Goal: Task Accomplishment & Management: Complete application form

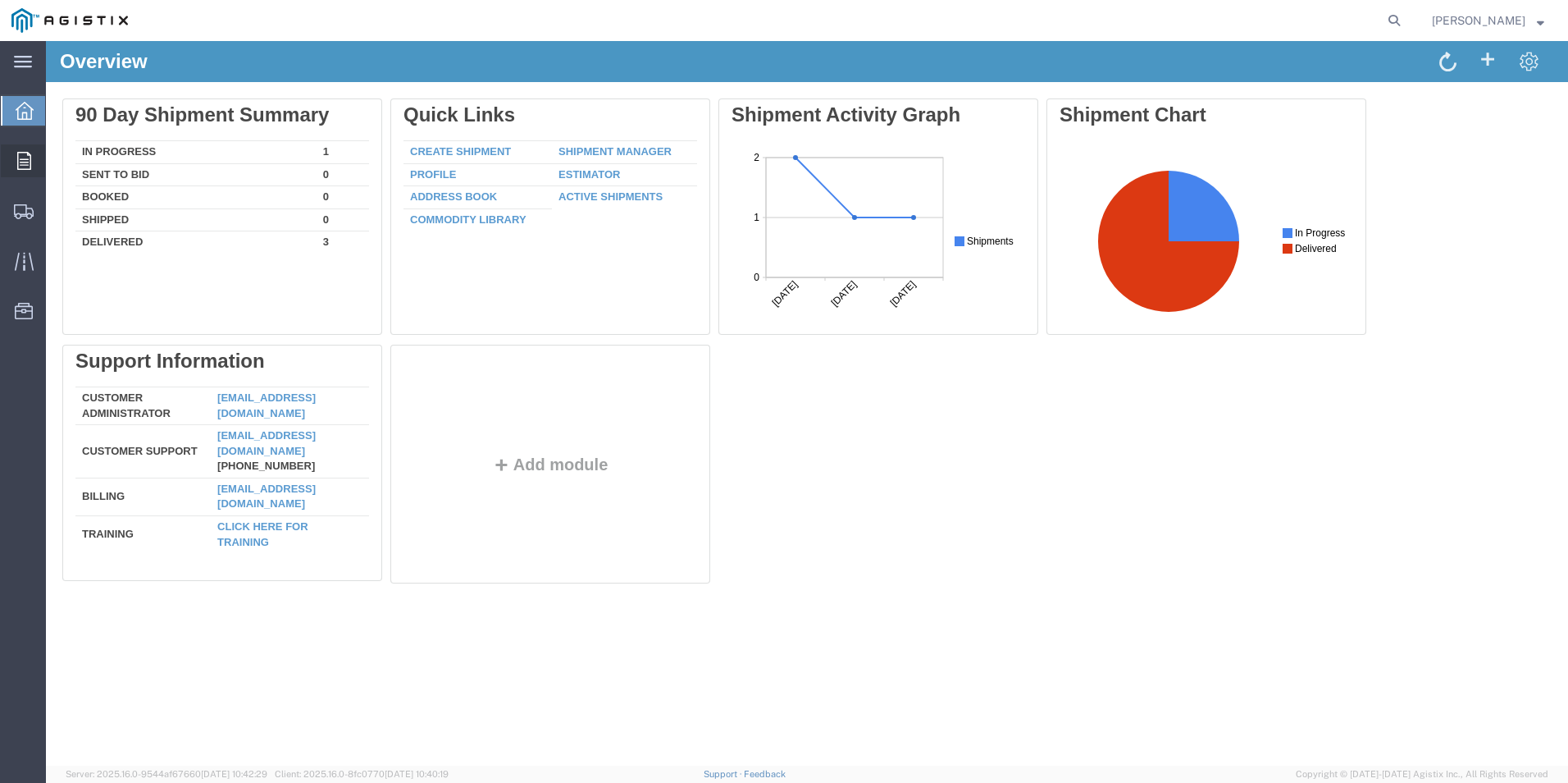
click at [57, 162] on span "Orders" at bounding box center [51, 161] width 11 height 33
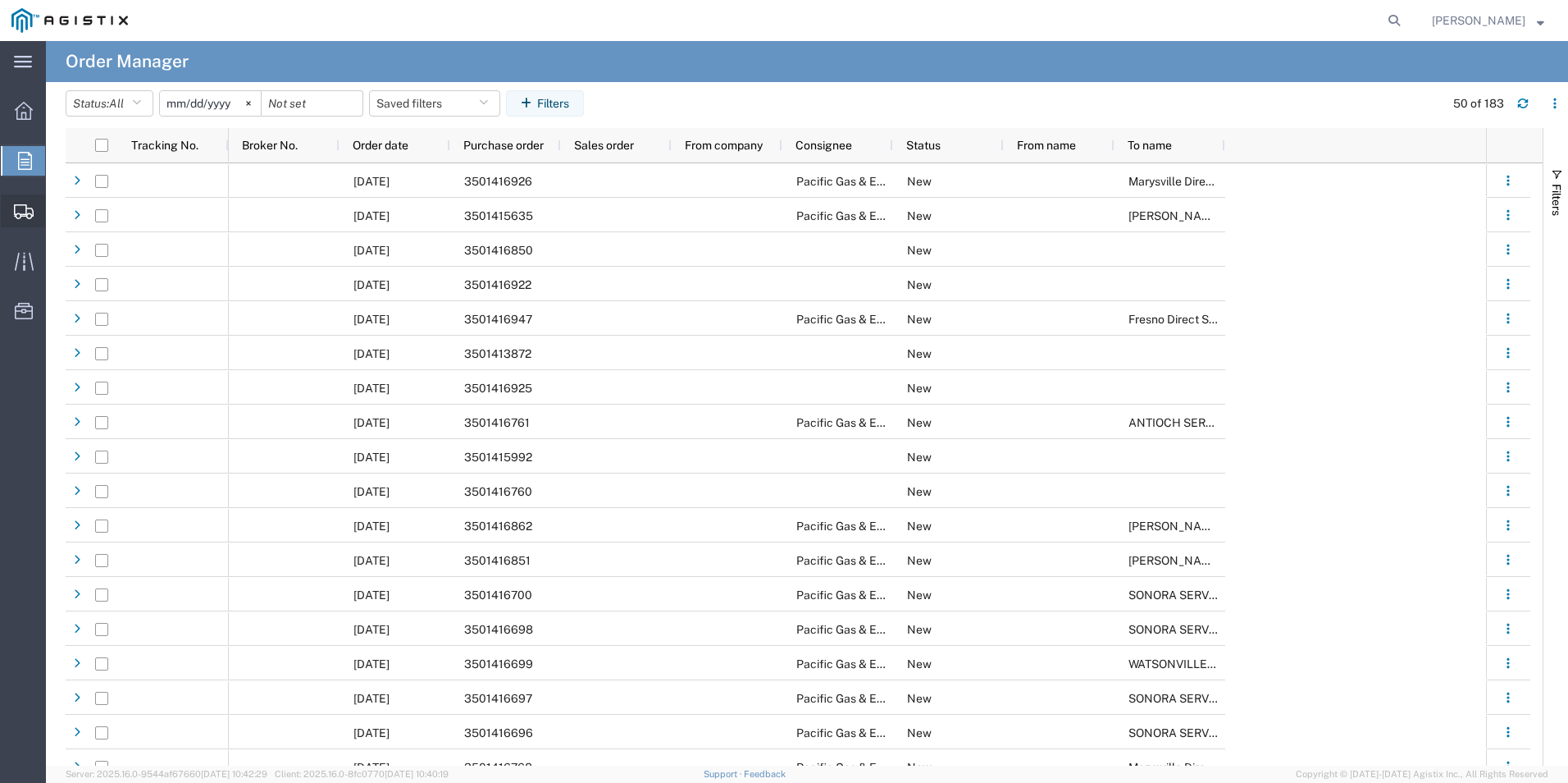
click at [0, 0] on span "Create Shipment" at bounding box center [0, 0] width 0 height 0
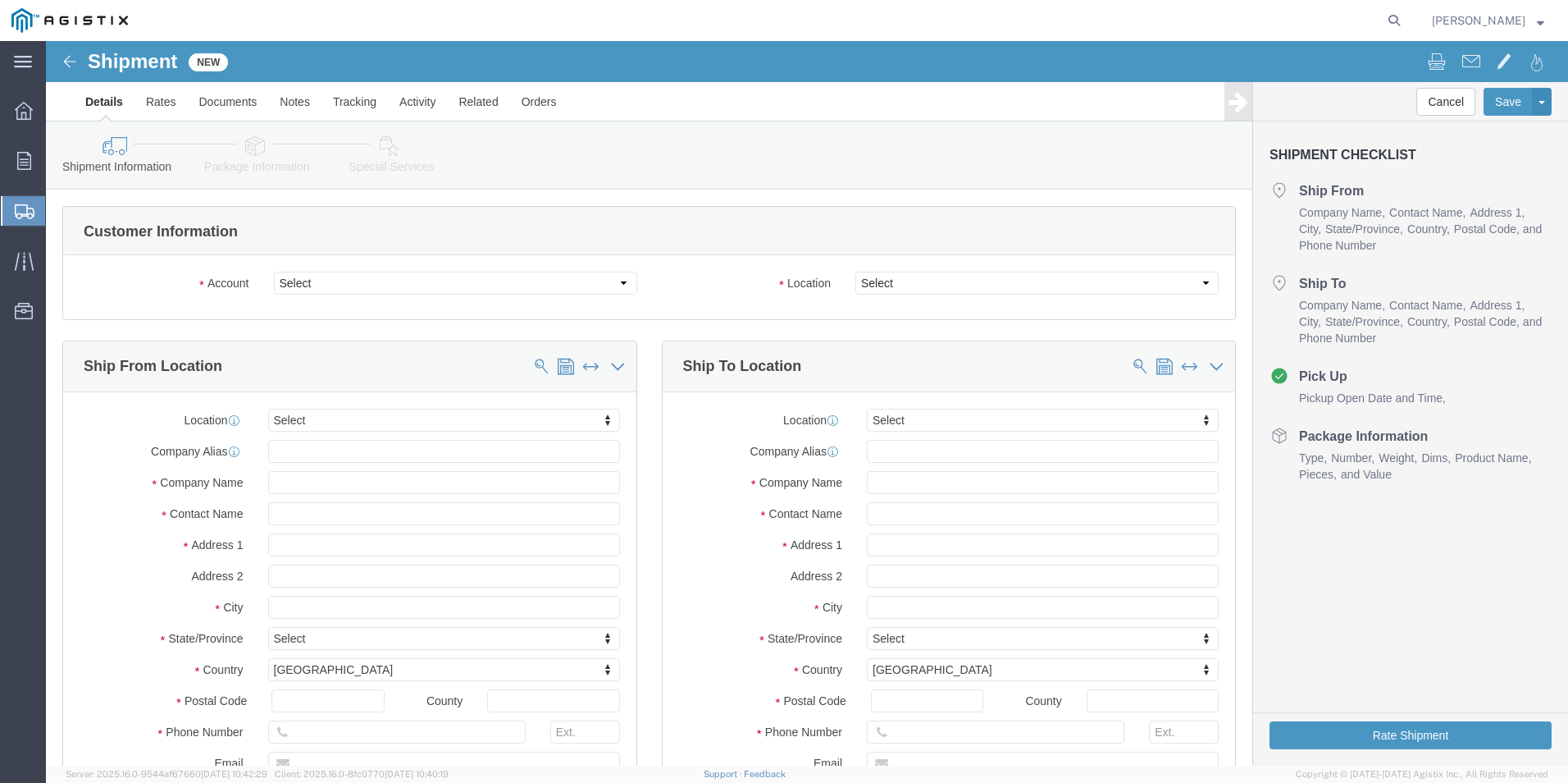
select select
click select "Select PG&E [PERSON_NAME] Corp"
select select "9596"
click select "Select PG&E [PERSON_NAME] Corp"
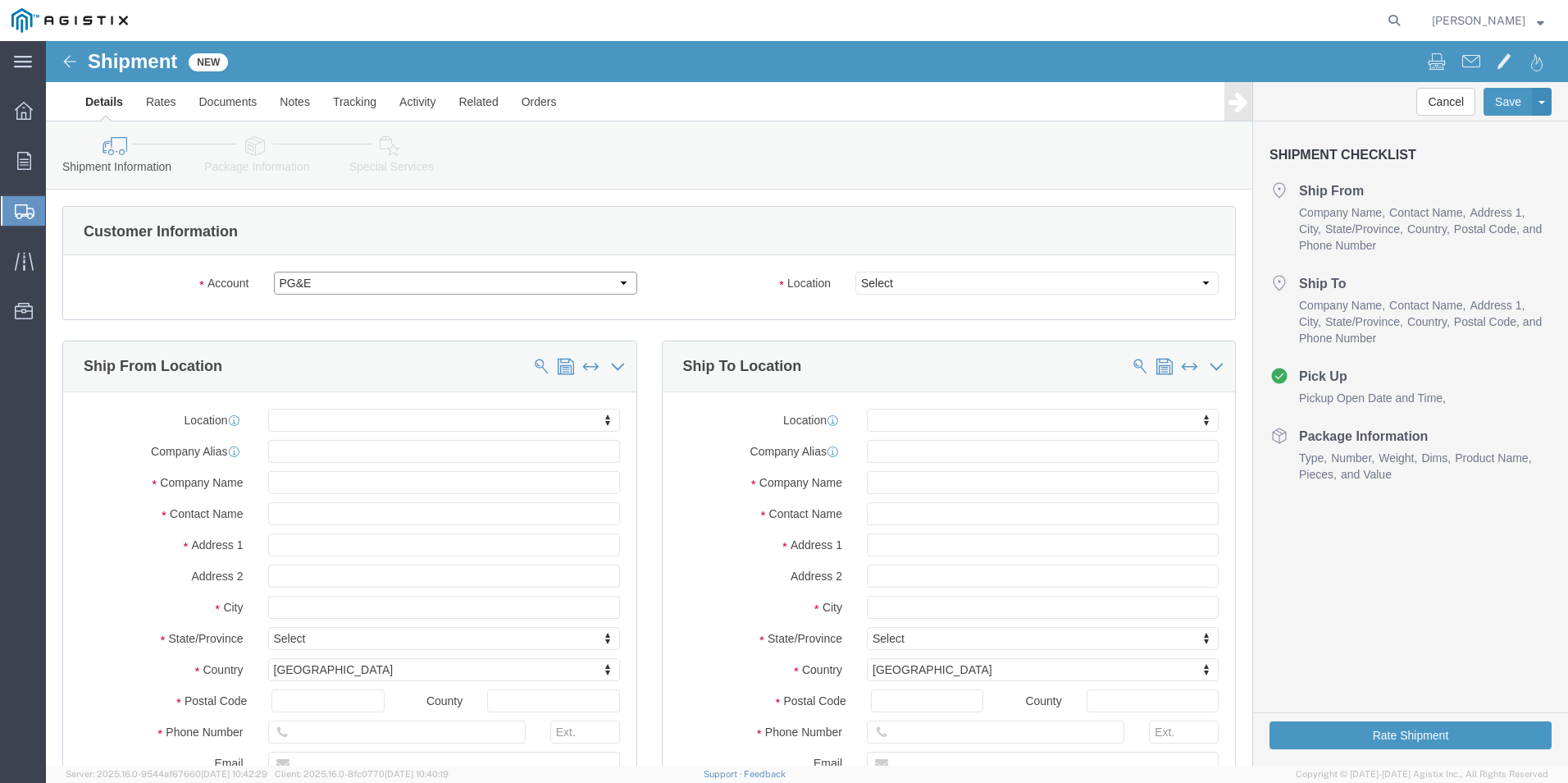
select select "PURCHORD"
select select
click select "Select All Others [GEOGRAPHIC_DATA] [GEOGRAPHIC_DATA] [GEOGRAPHIC_DATA] [GEOGRA…"
select select "19996"
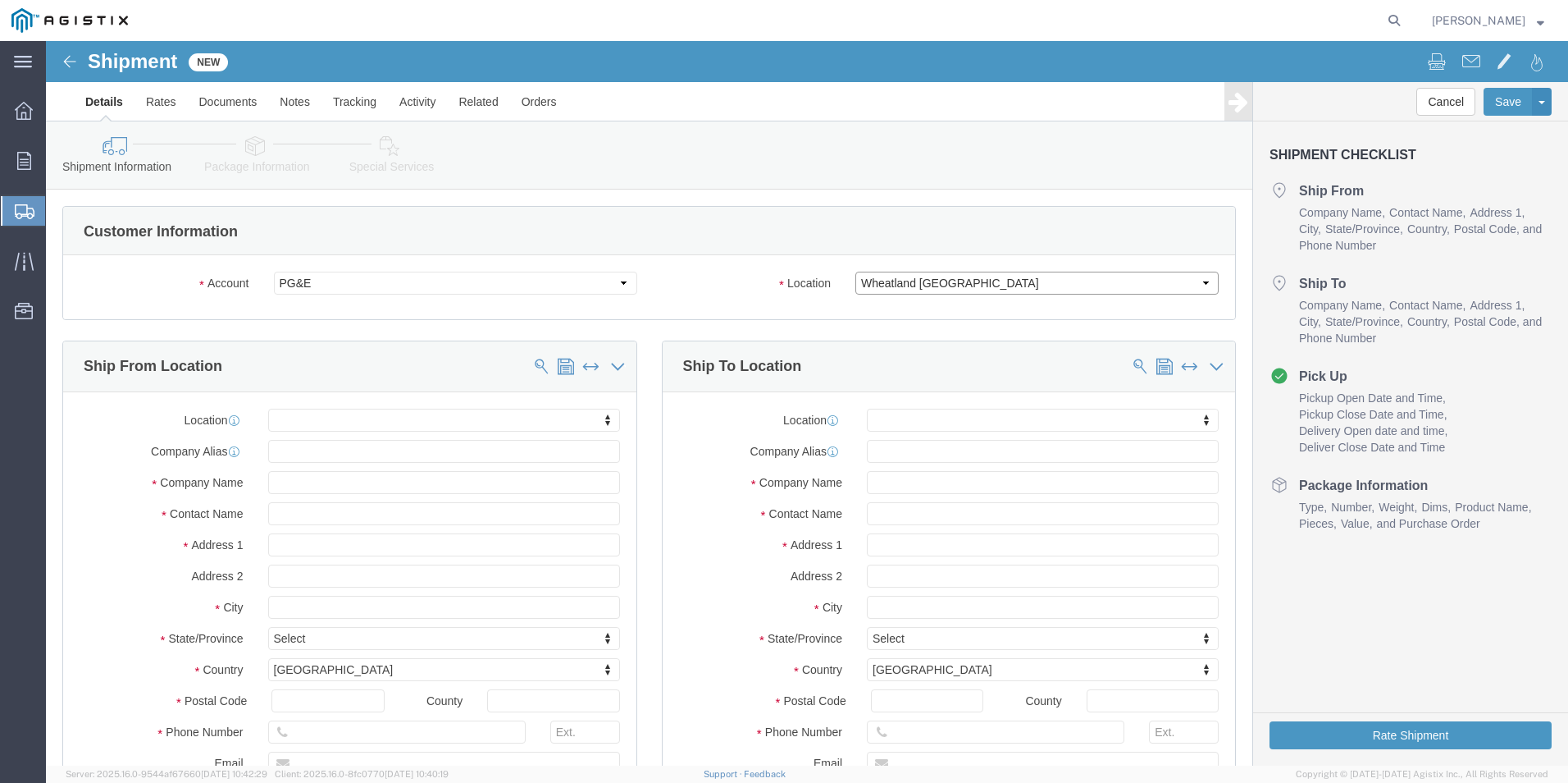
click select "Select All Others [GEOGRAPHIC_DATA] [GEOGRAPHIC_DATA] [GEOGRAPHIC_DATA] [GEOGRA…"
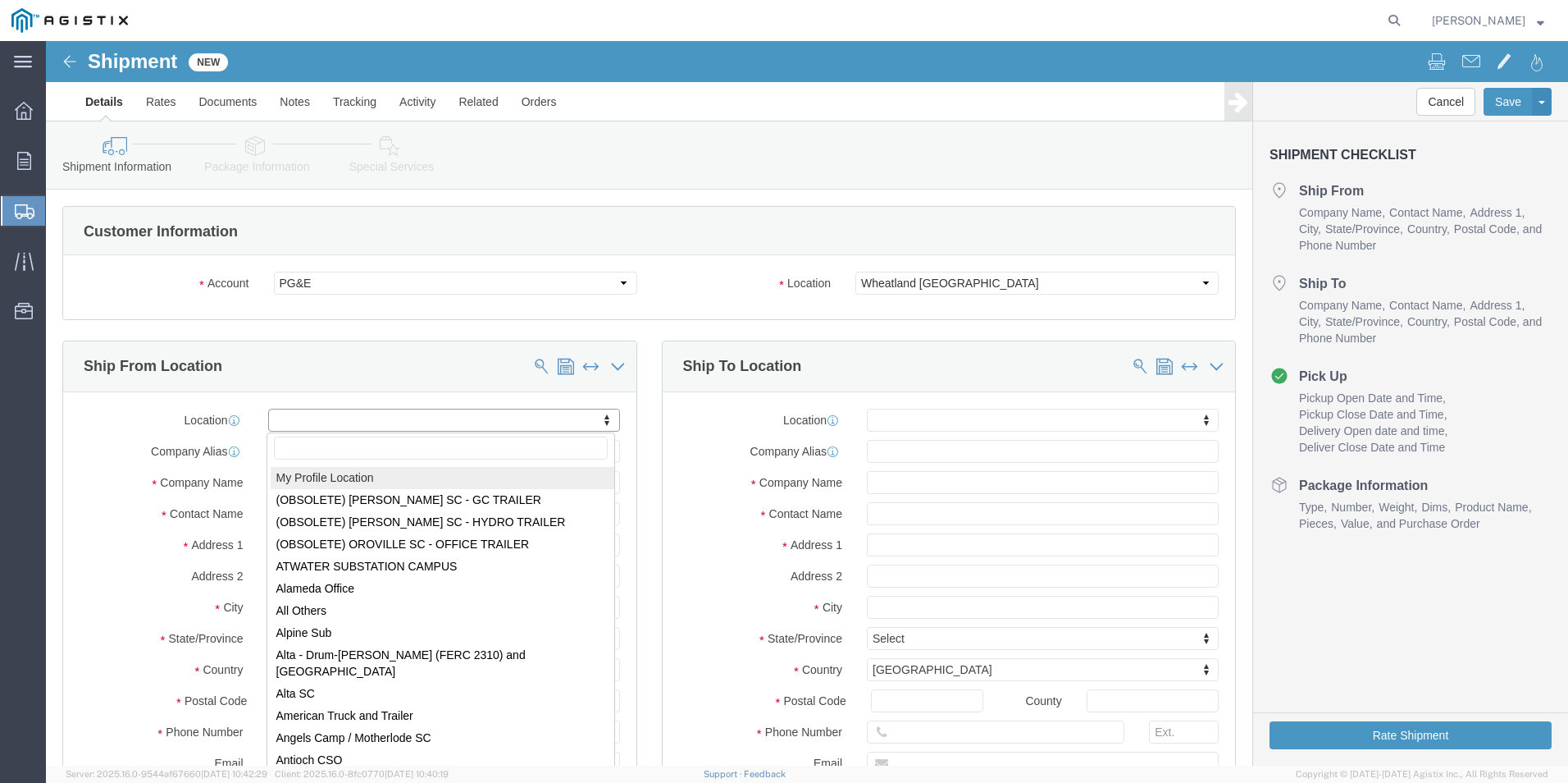
select select "MYPROFILE"
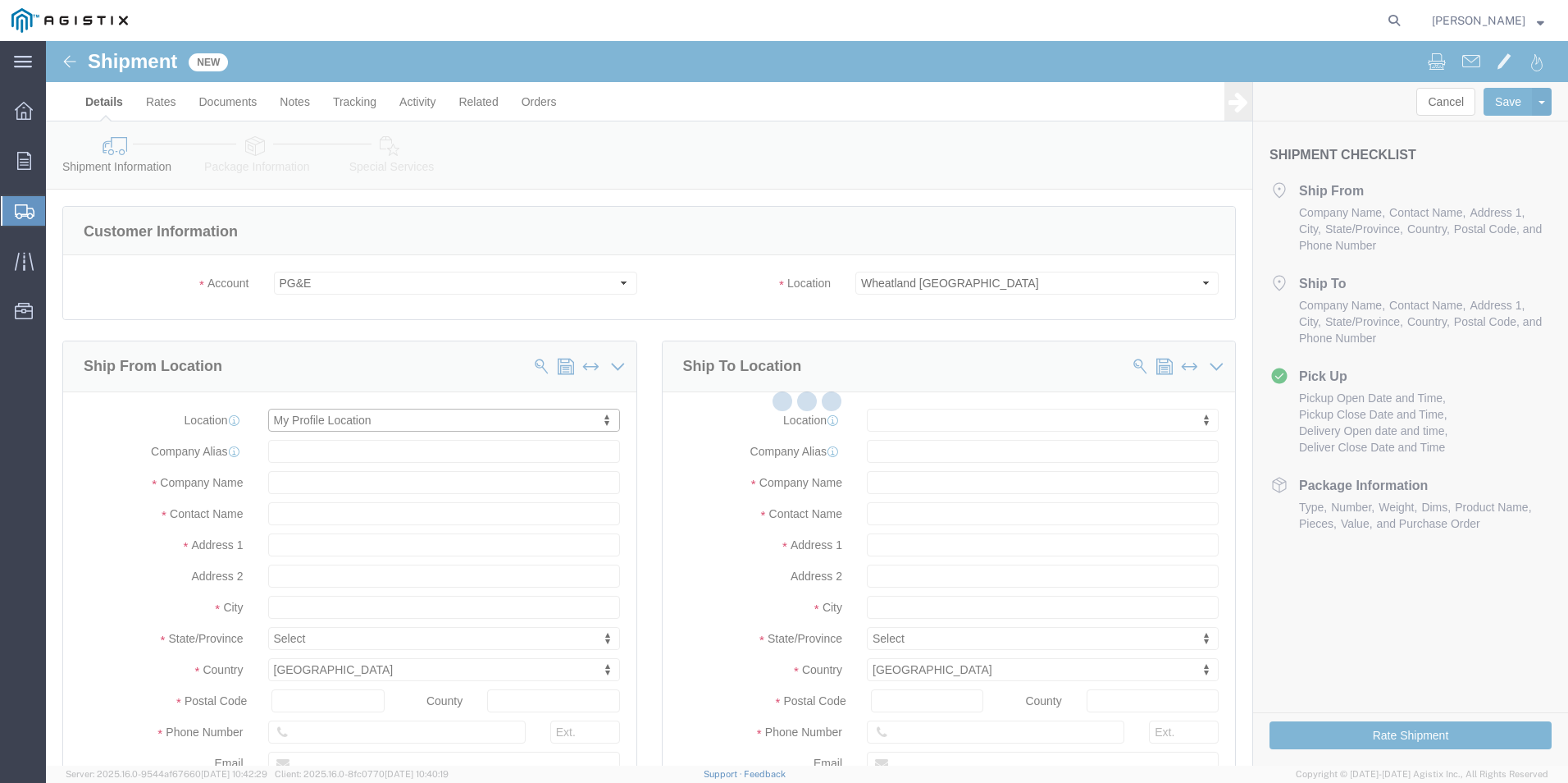
type input "[STREET_ADDRESS][PERSON_NAME]"
type input "98421"
type input "[PHONE_NUMBER]"
type input "[EMAIL_ADDRESS][PERSON_NAME][DOMAIN_NAME]"
checkbox input "true"
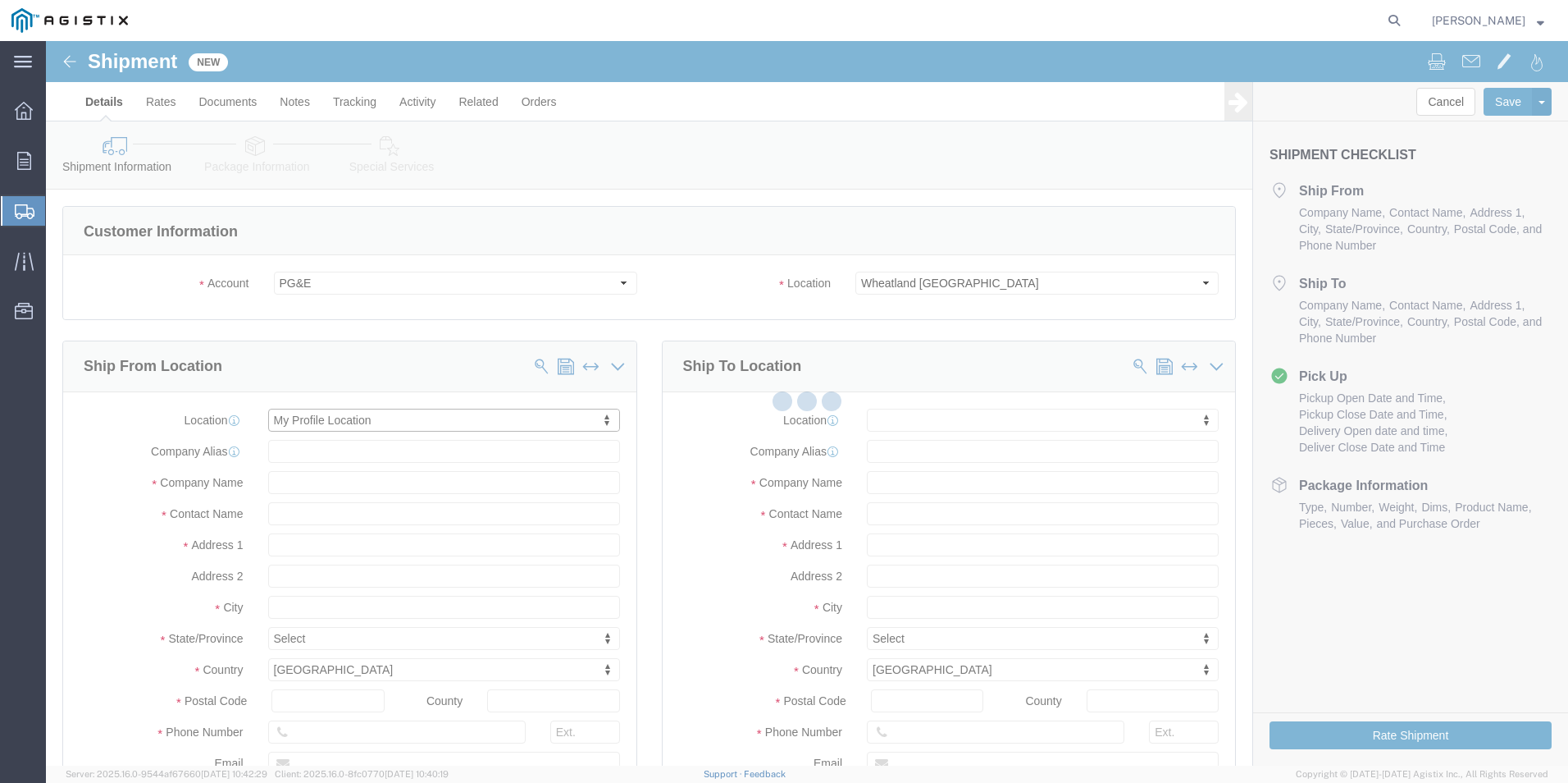
type input "[PERSON_NAME] Corp"
type input "[PERSON_NAME]"
type input "Tacoma"
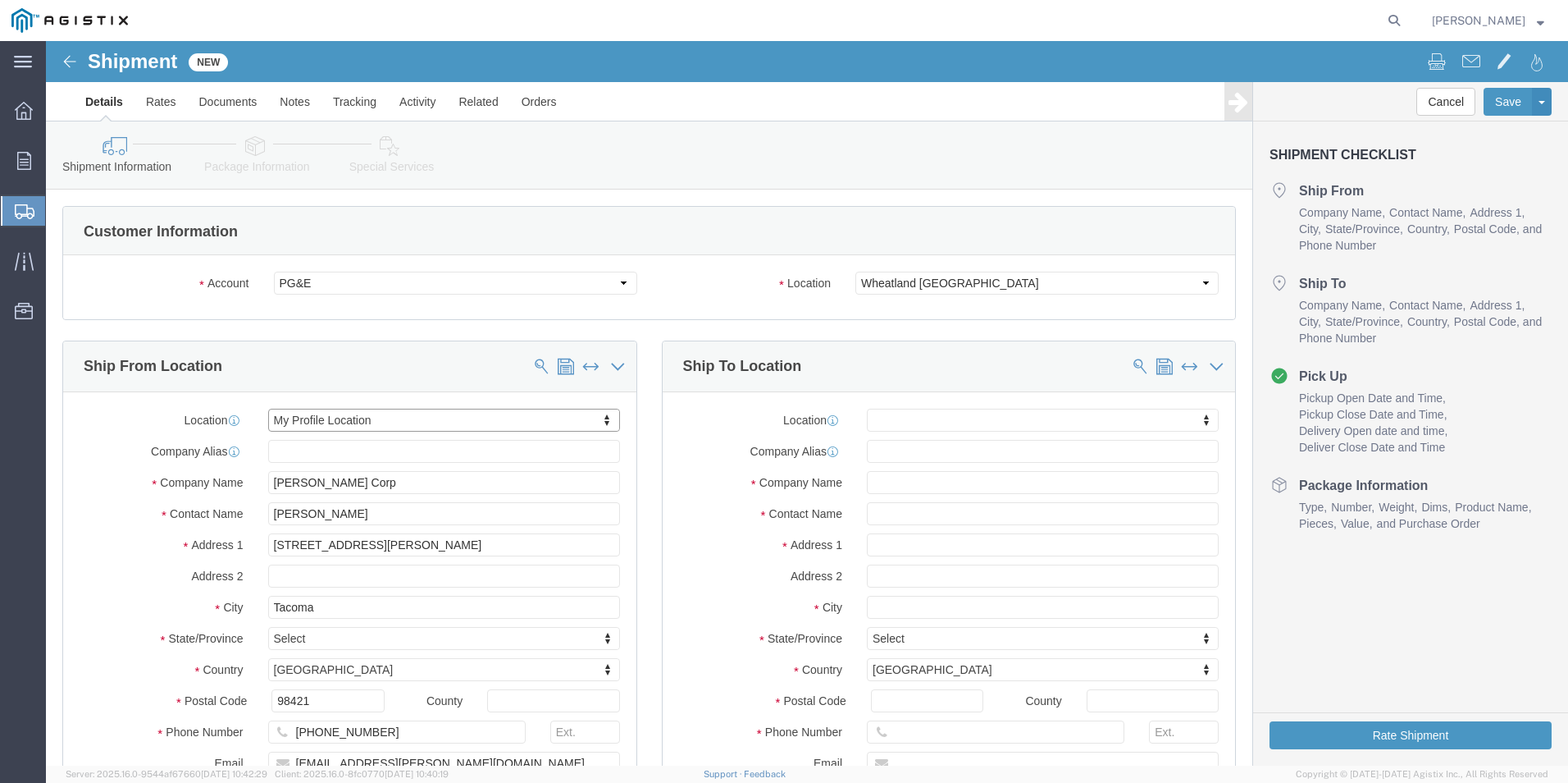
select select "WA"
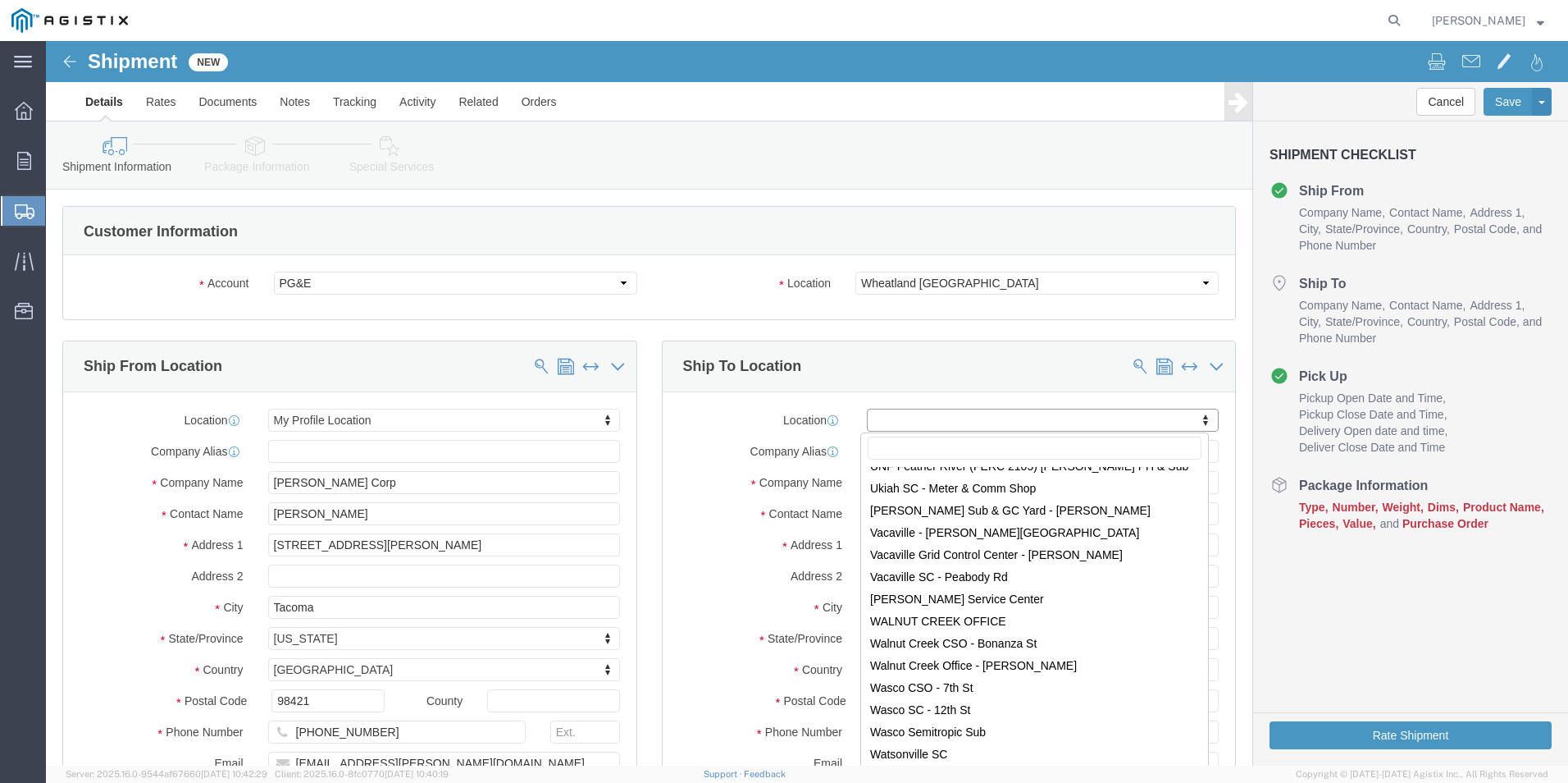
scroll to position [10594, 0]
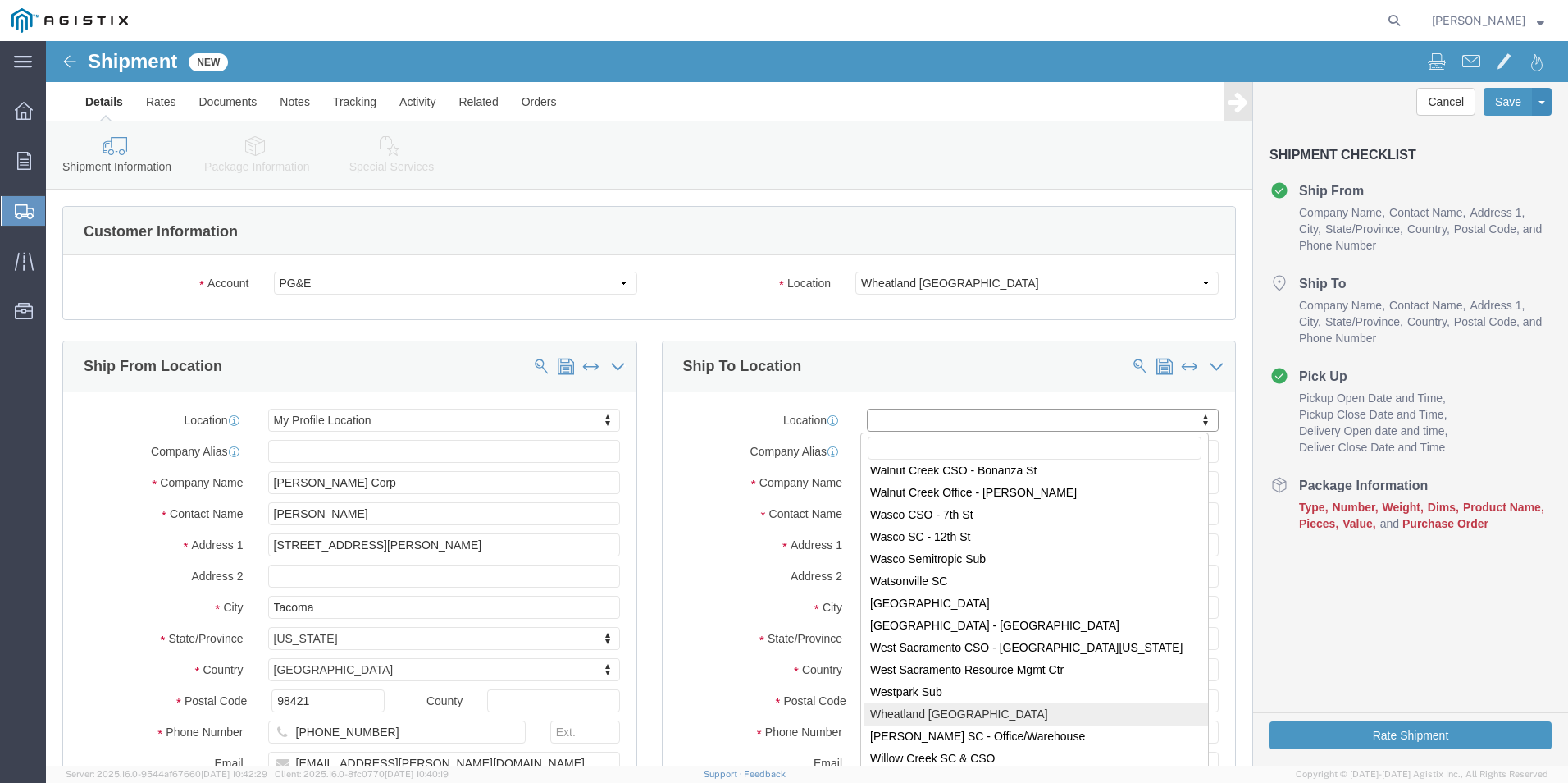
select select "19996"
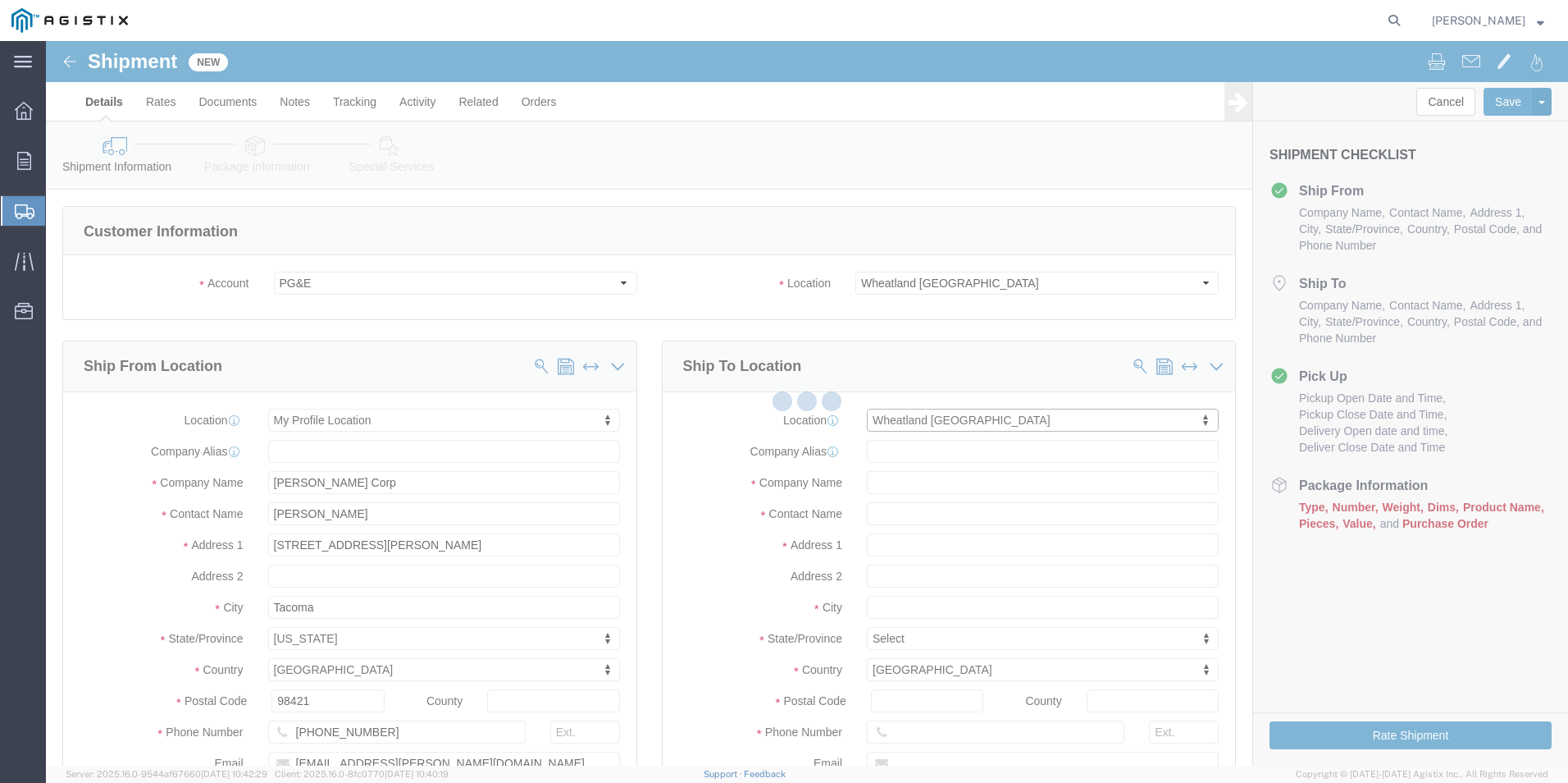
type input "[STREET_ADDRESS]"
type input "95692"
type input "PG&E"
type input "Wheatland"
select select "CA"
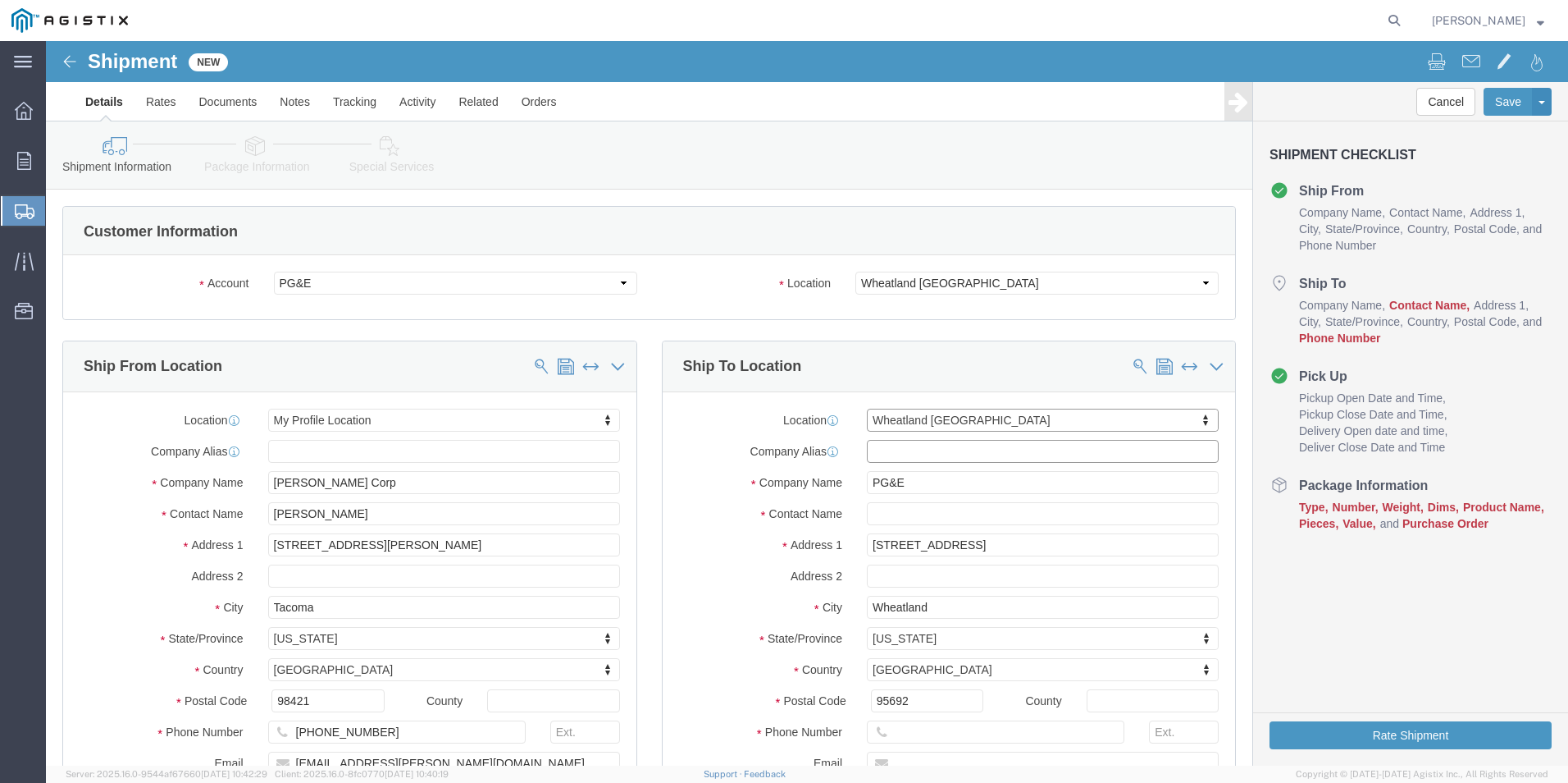
click input "text"
type input "MARYSVILLE RECEIVING"
click input "text"
drag, startPoint x: 967, startPoint y: 411, endPoint x: 776, endPoint y: 408, distance: 191.0
click div "Company Alias MARYSVILLE RECEIVING"
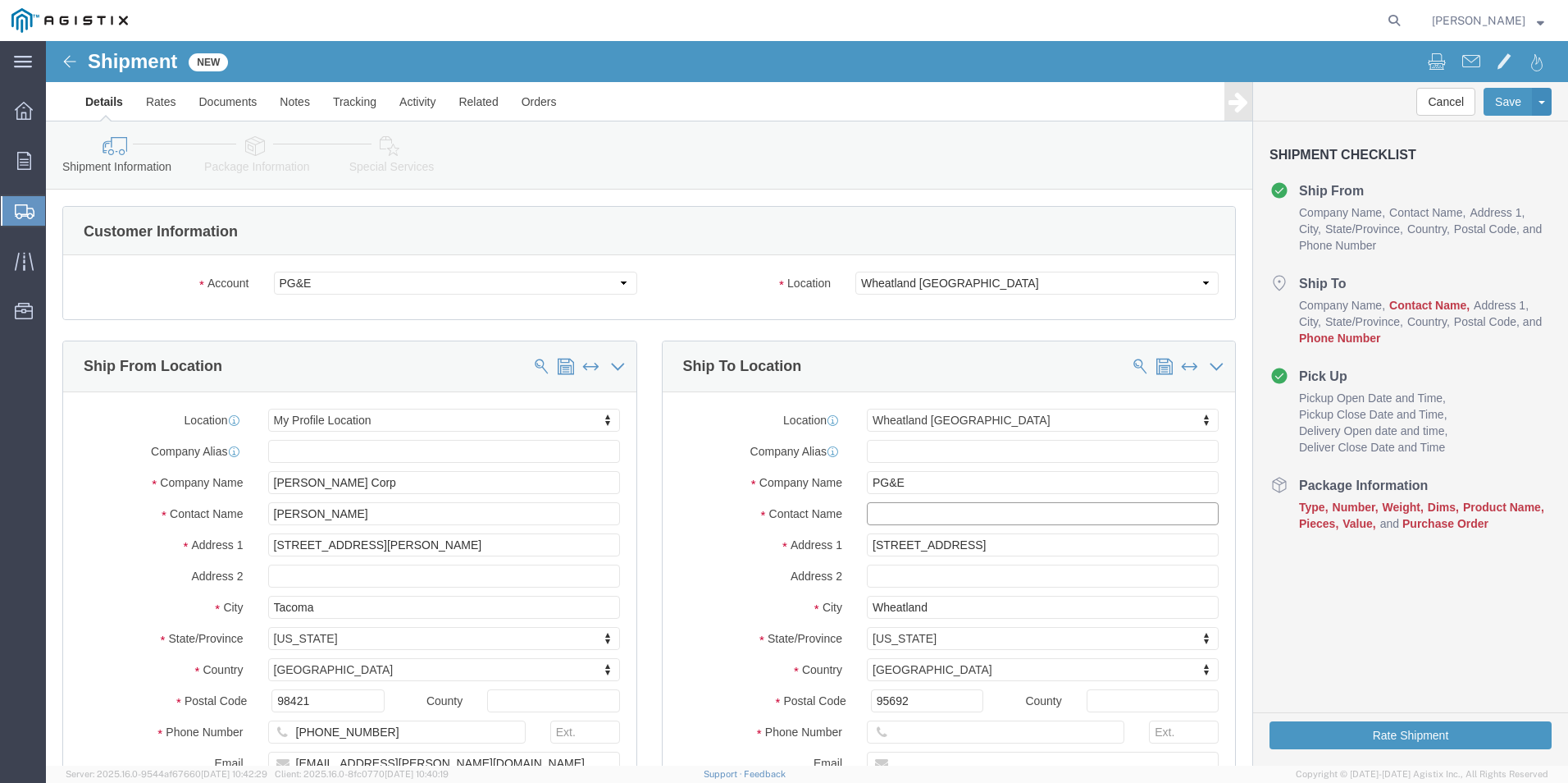
click input "text"
paste input "MARYSVILLE RECEIVING"
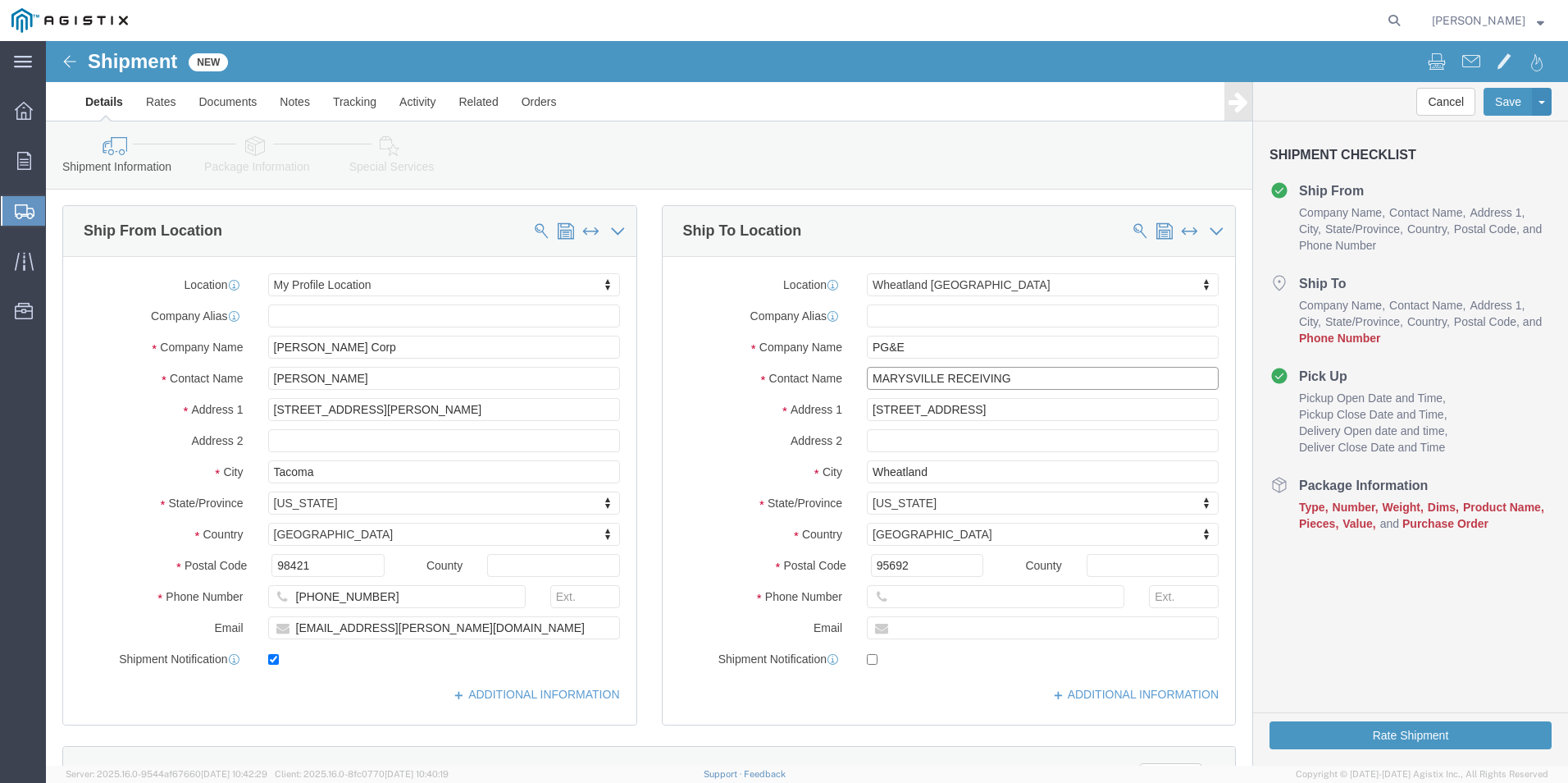
scroll to position [164, 0]
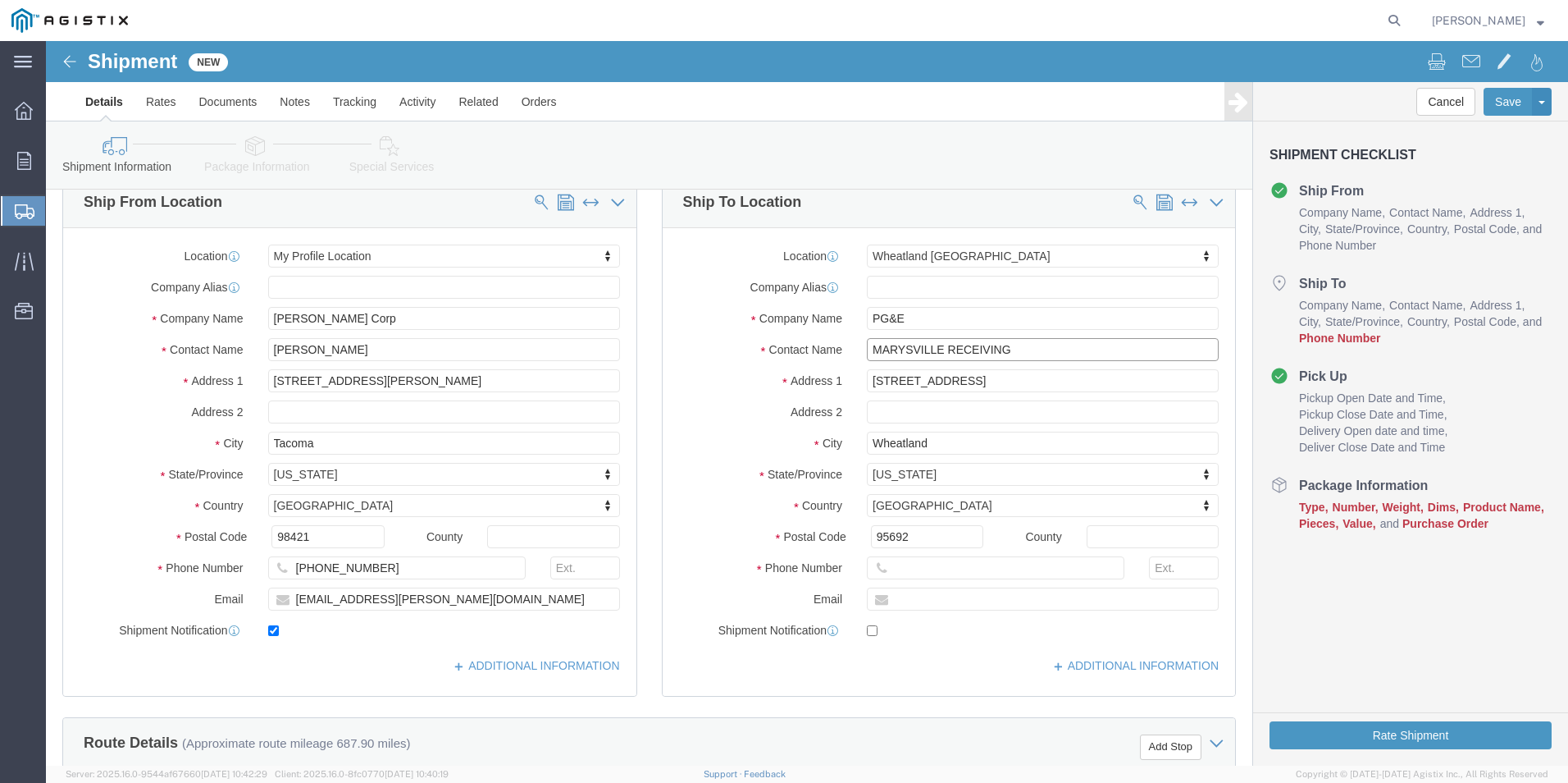
type input "MARYSVILLE RECEIVING"
click input "text"
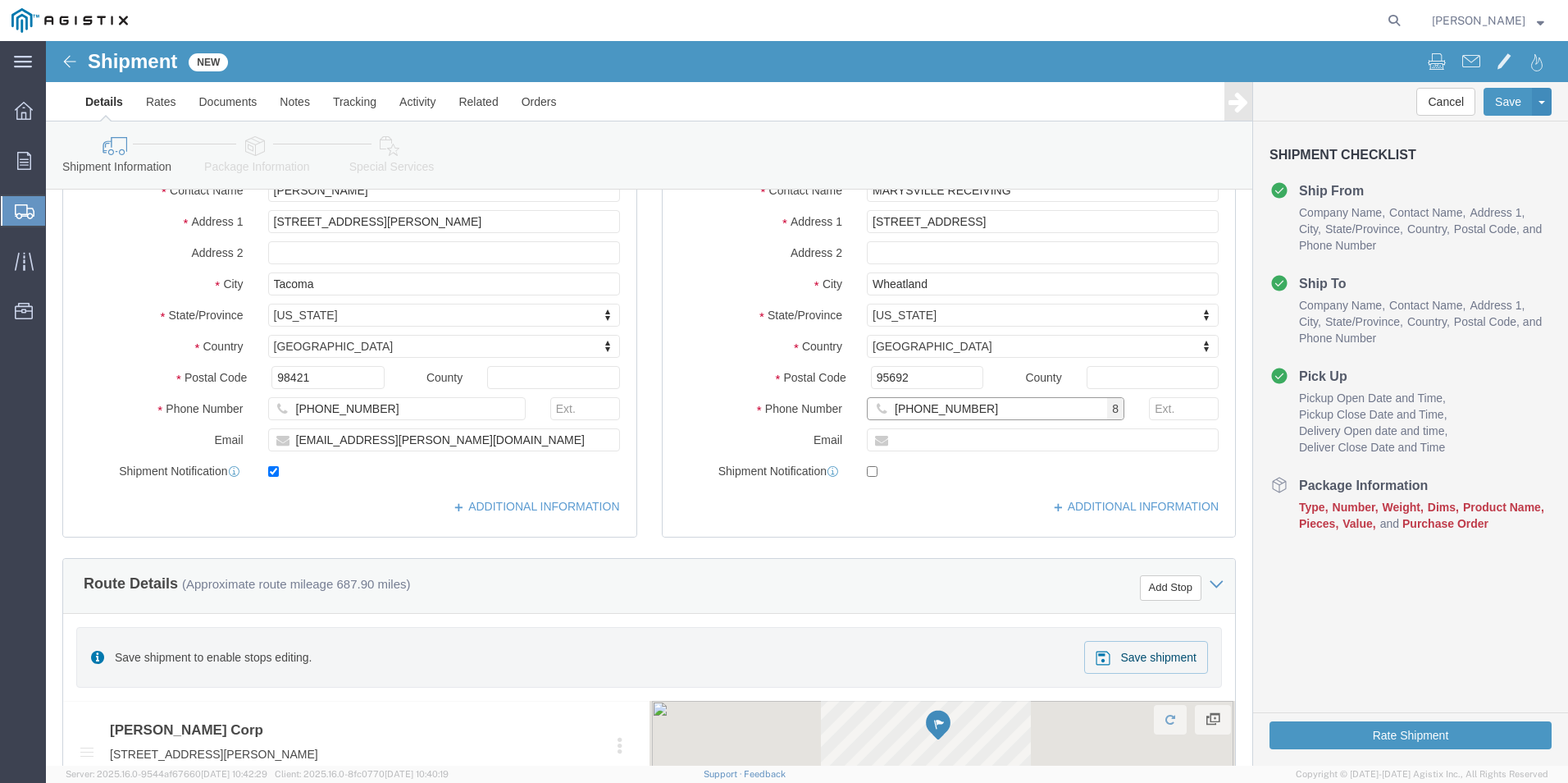
scroll to position [329, 0]
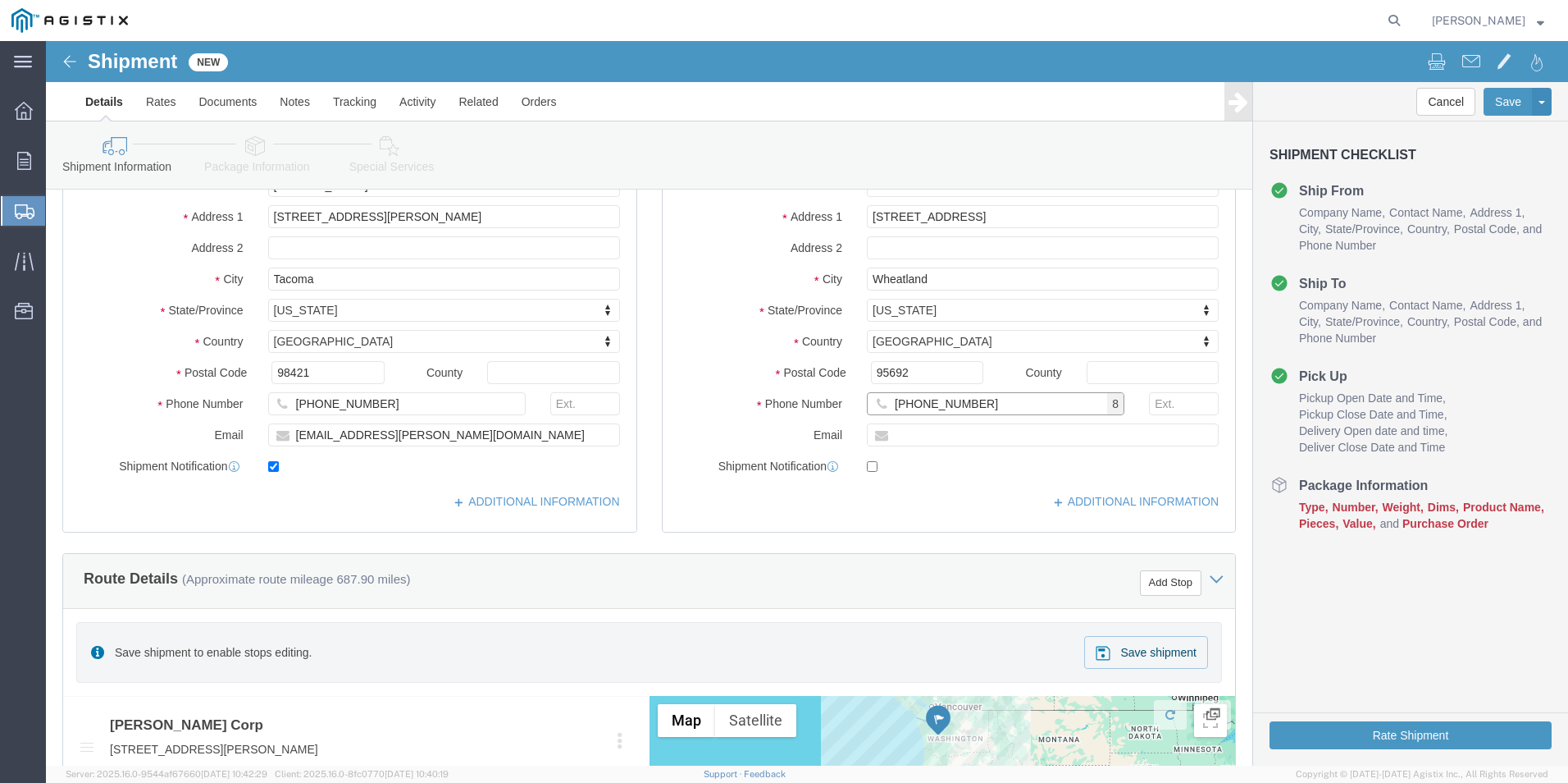
type input "[PHONE_NUMBER]"
click input "checkbox"
checkbox input "true"
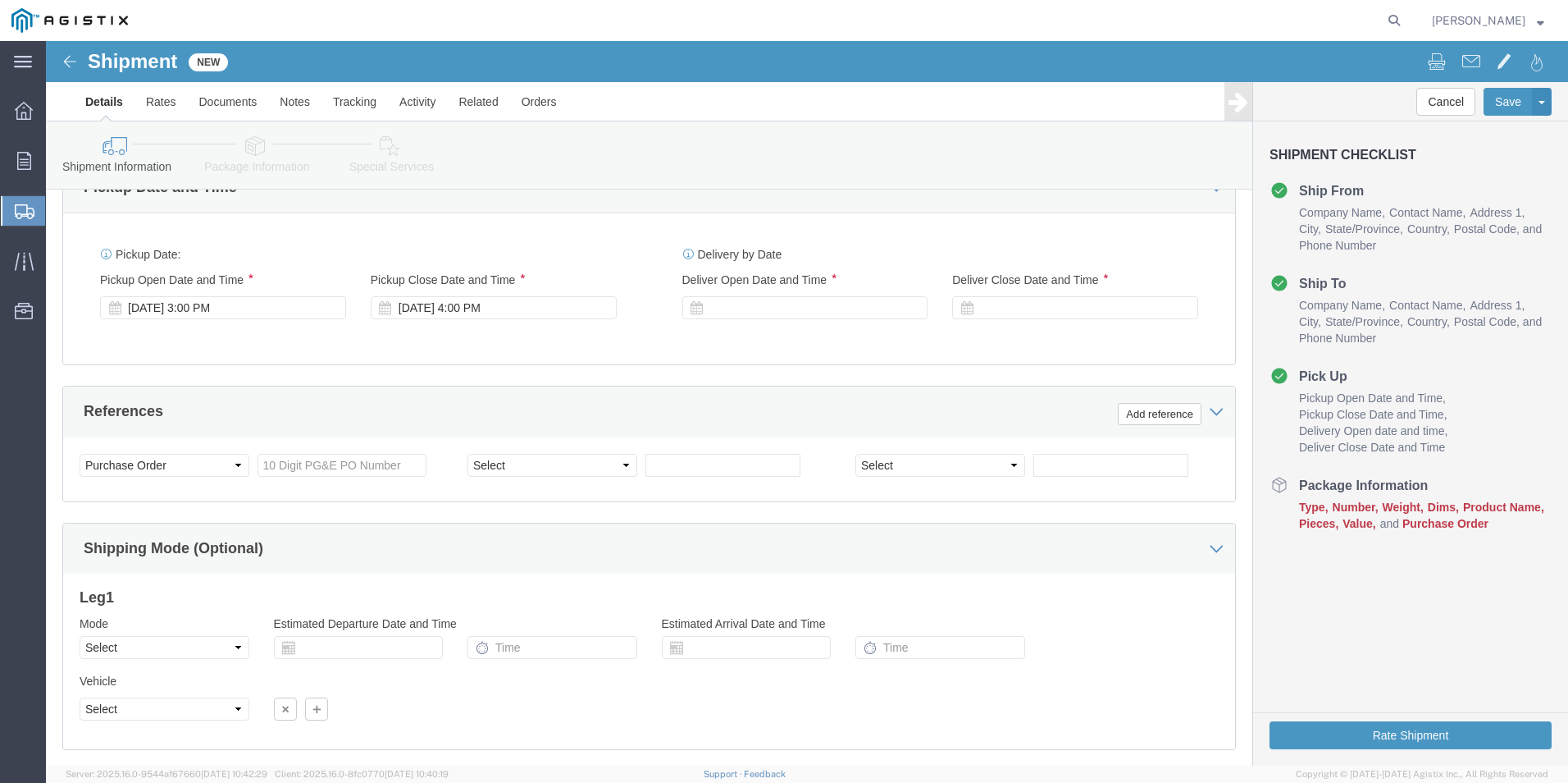
scroll to position [985, 0]
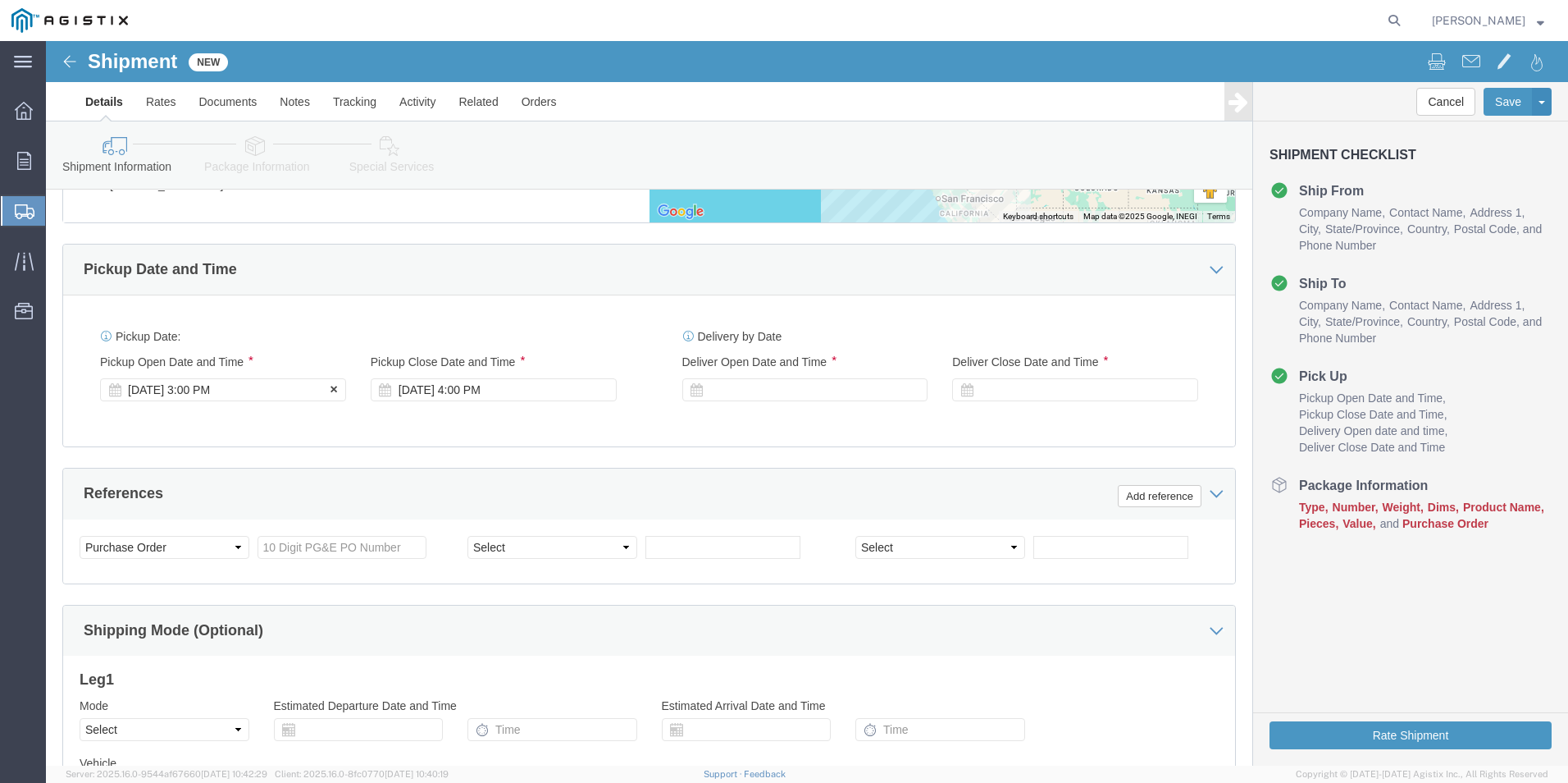
click icon
click div "[DATE] 3:00 PM"
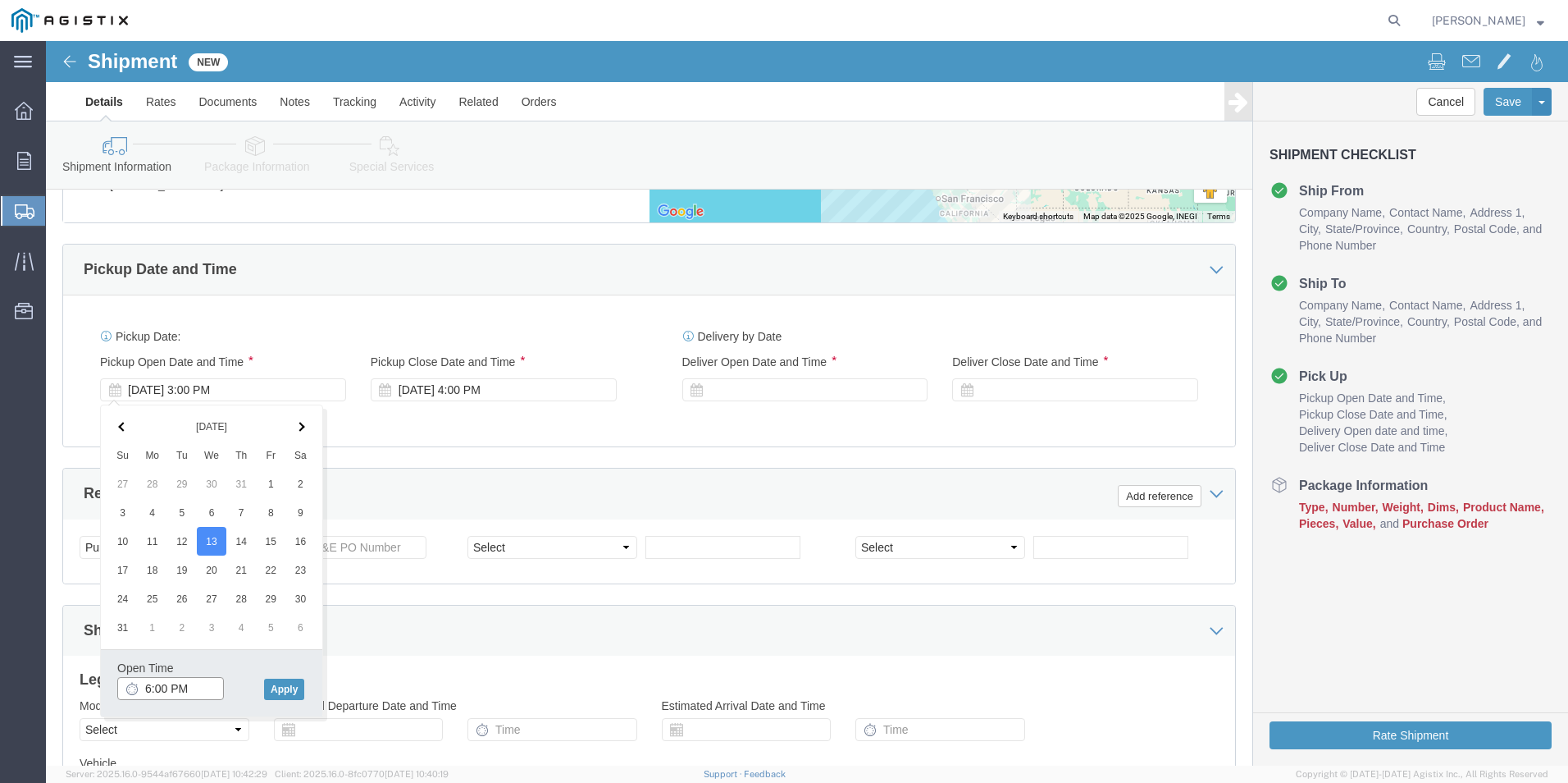
click input "6:00 PM"
type input "6:00 AM"
click button "Apply"
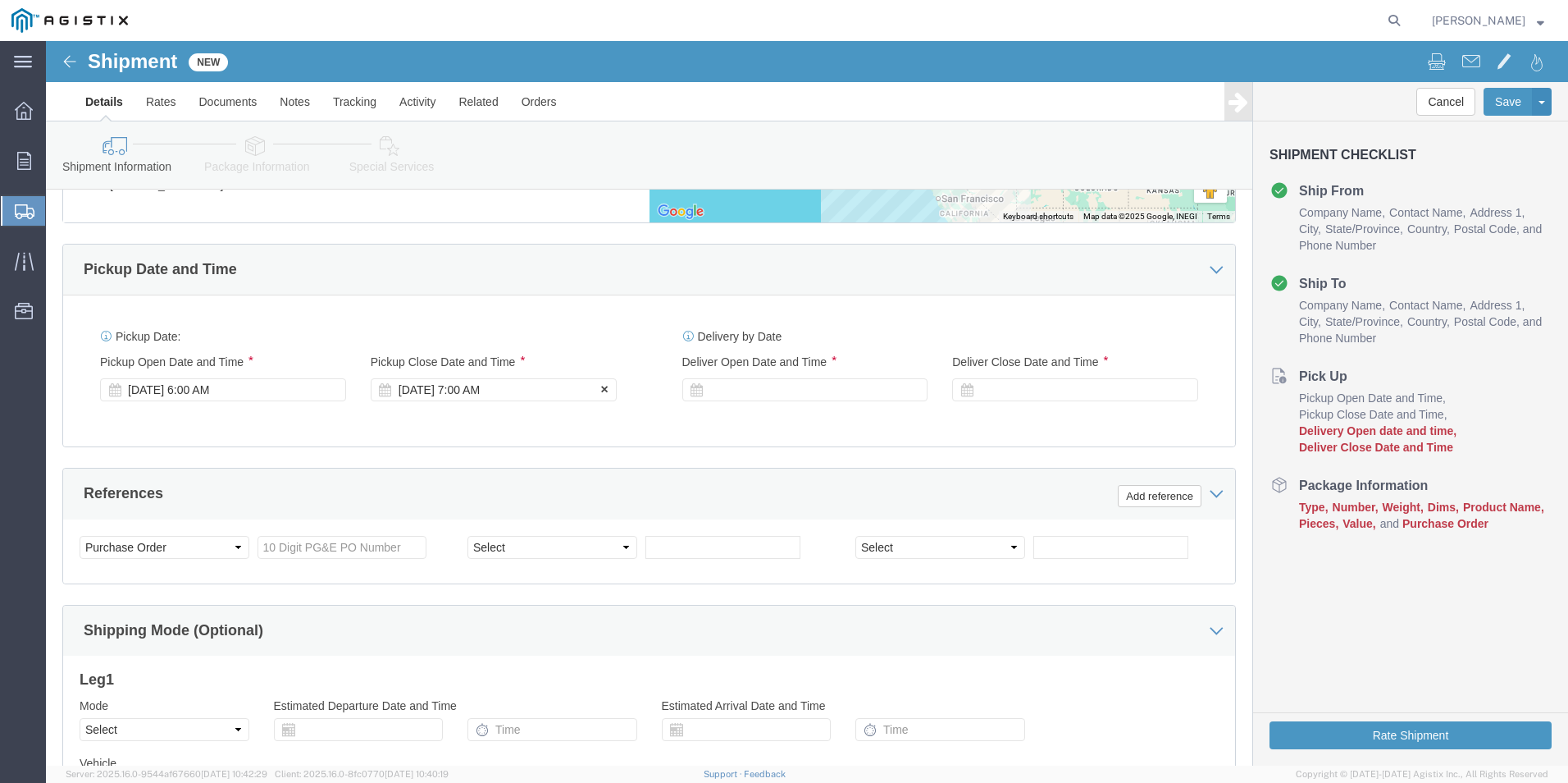
click icon
drag, startPoint x: 337, startPoint y: 353, endPoint x: 360, endPoint y: 357, distance: 23.3
click icon
click div "[DATE] 7:00 AM"
click button "Apply"
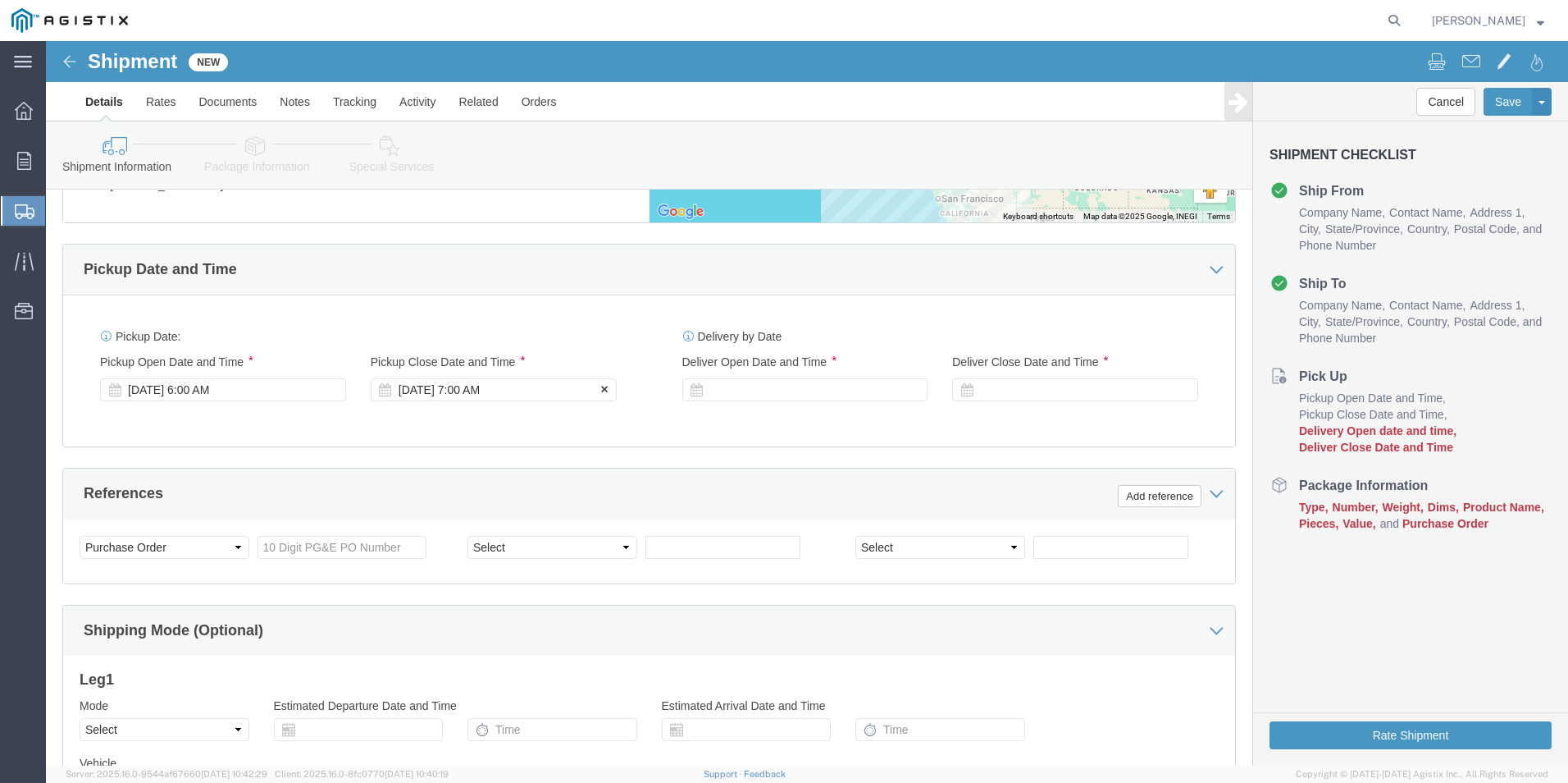
click div "[DATE] 7:00 AM"
click input "14:00 AM"
type input "2:00 PM"
click div "Close Time 2:00 PM [DATE] 7:00 AM - [DATE] 7:00 AM Cancel Apply"
click button "Apply"
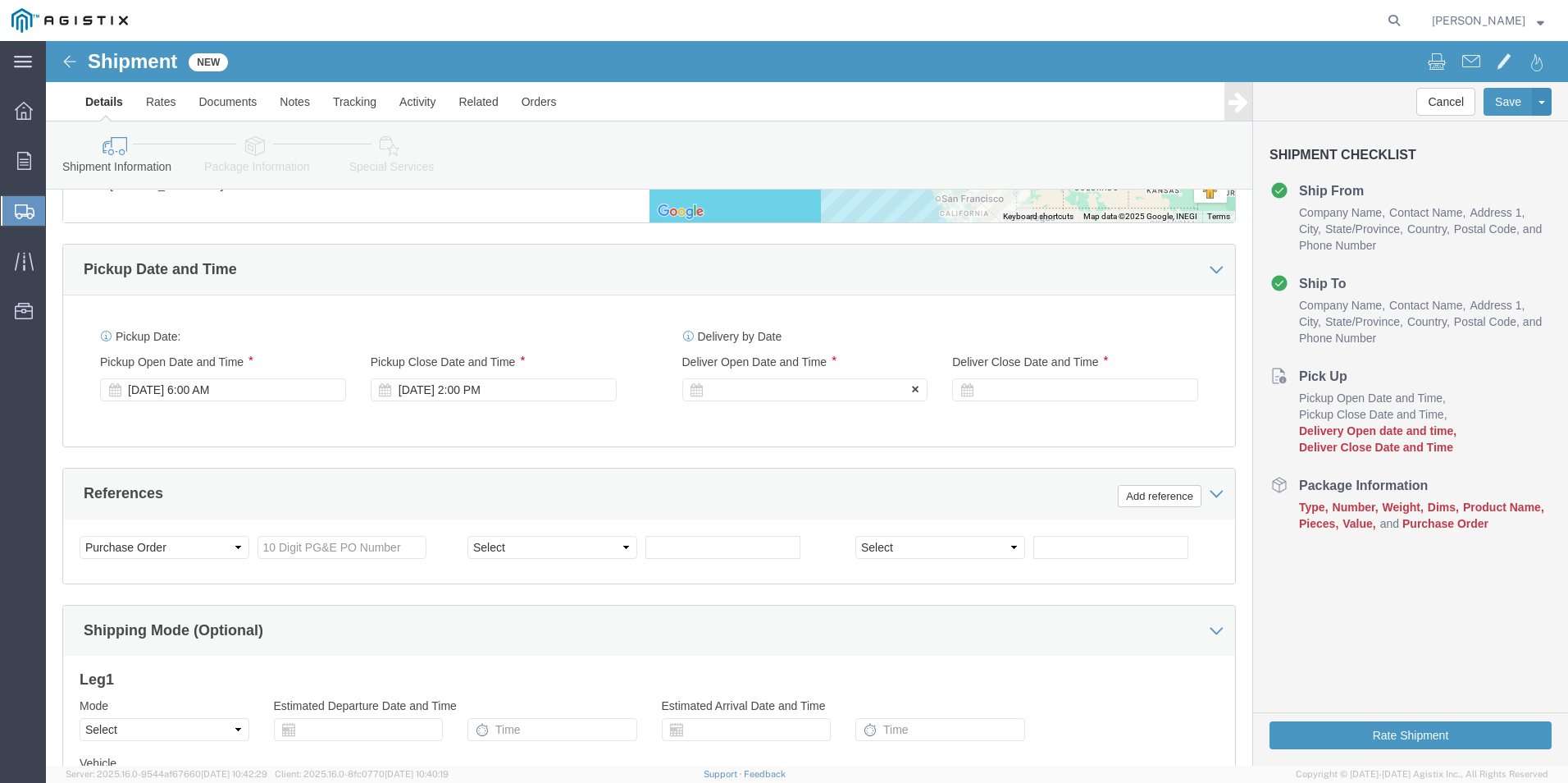
click icon
click div
type input "8:00 PM"
click button "Apply"
click div "[DATE] 6:00 AM"
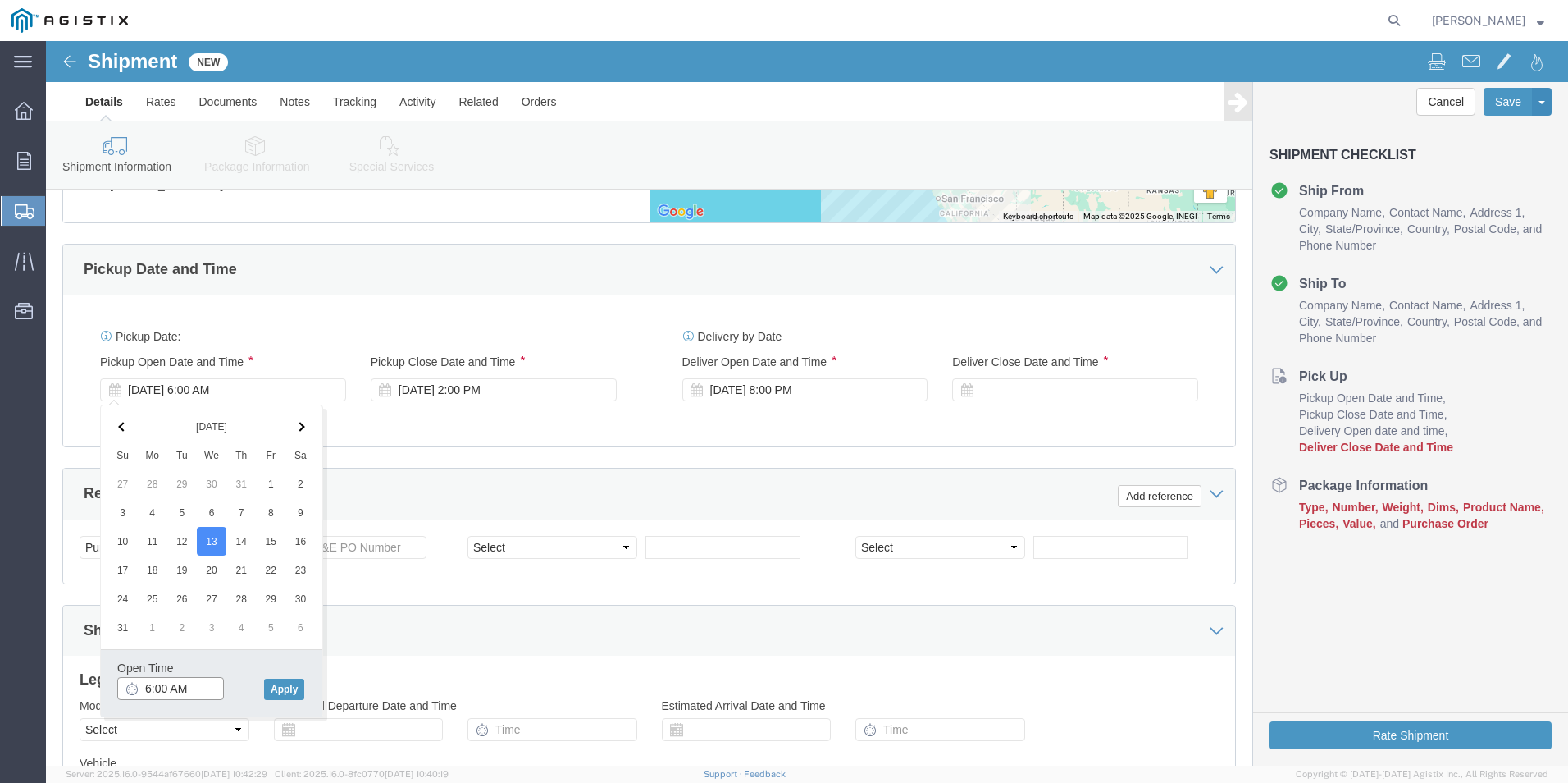
click input "6:00 AM"
click input ":00 AM"
click input "12:00 AM"
drag, startPoint x: 98, startPoint y: 646, endPoint x: 165, endPoint y: 644, distance: 67.0
click input "12:00 AM"
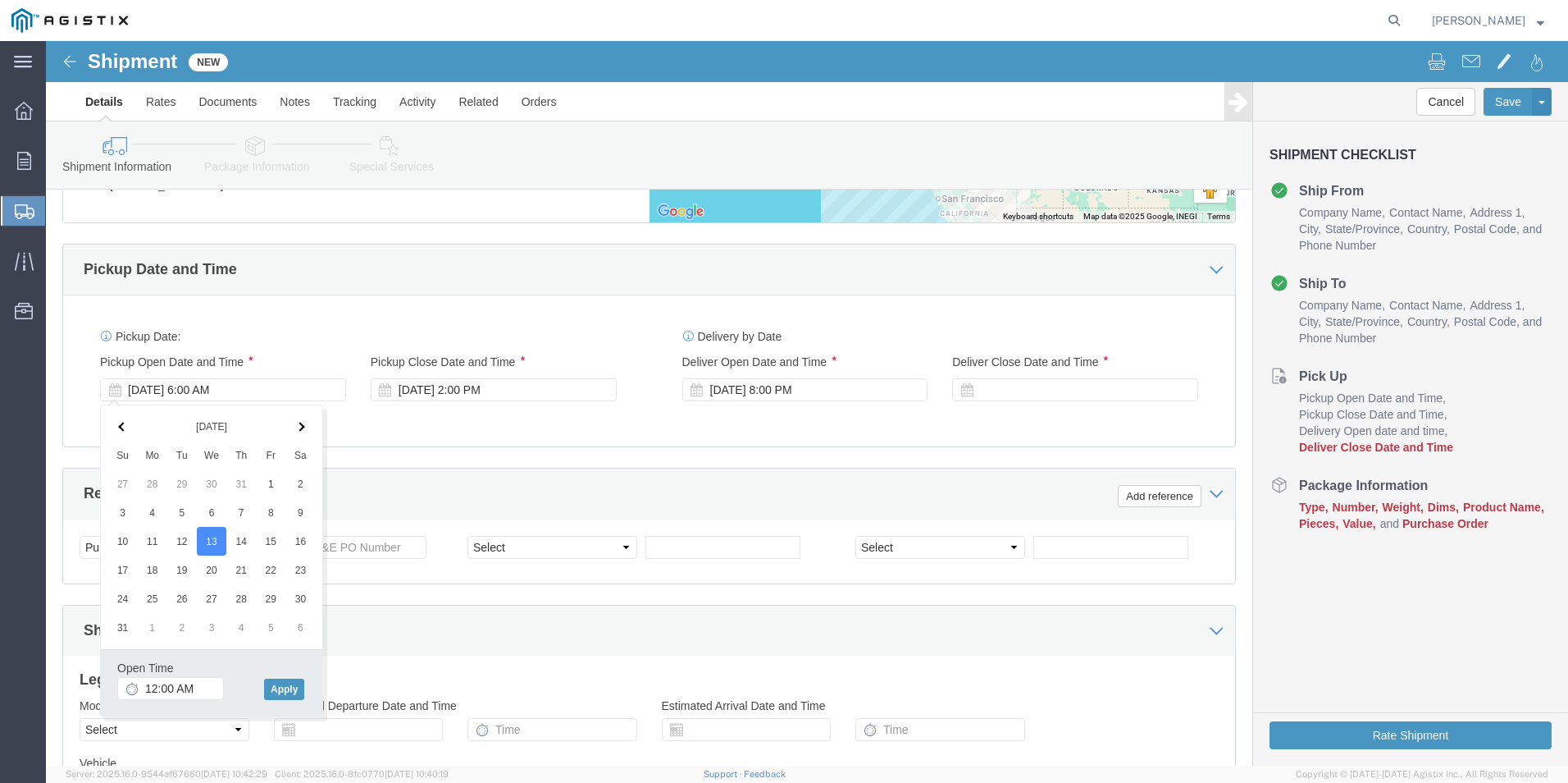
click icon
click input "12:00 AM"
click icon
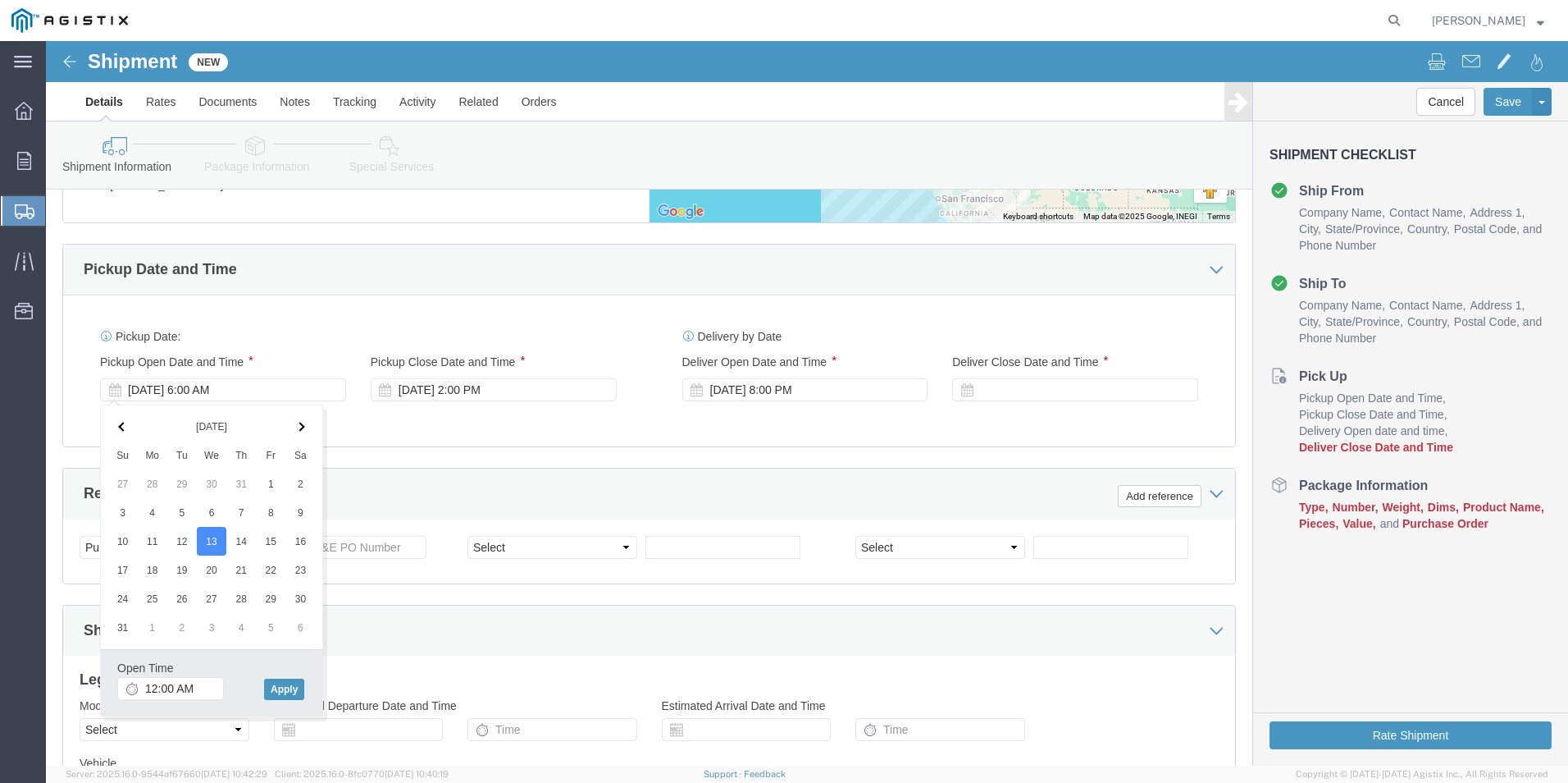
click icon
click input "12:00 AM"
drag, startPoint x: 111, startPoint y: 646, endPoint x: 98, endPoint y: 646, distance: 13.0
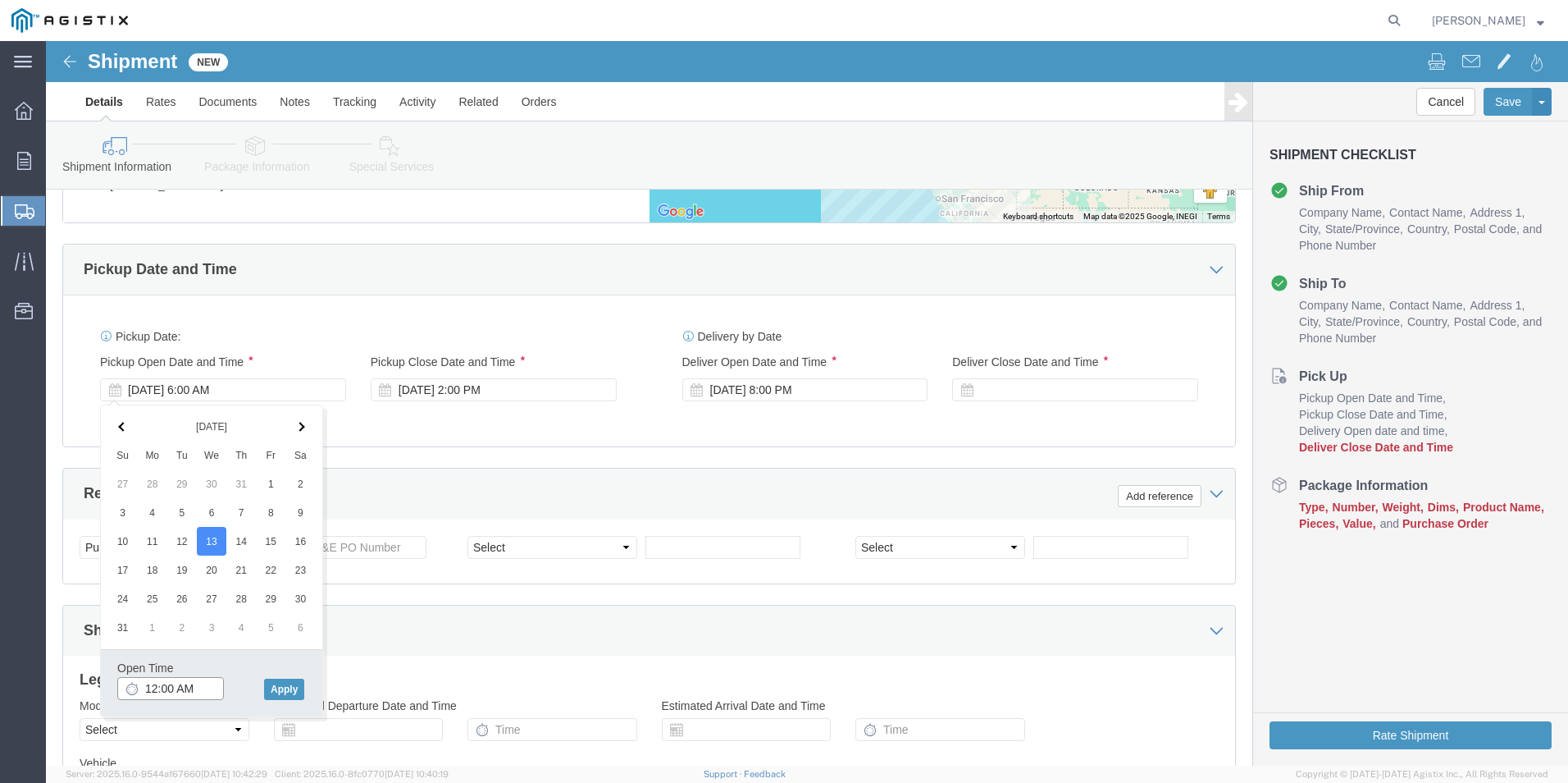
click input "12:00 AM"
type input "7:00 AM"
click button "Apply"
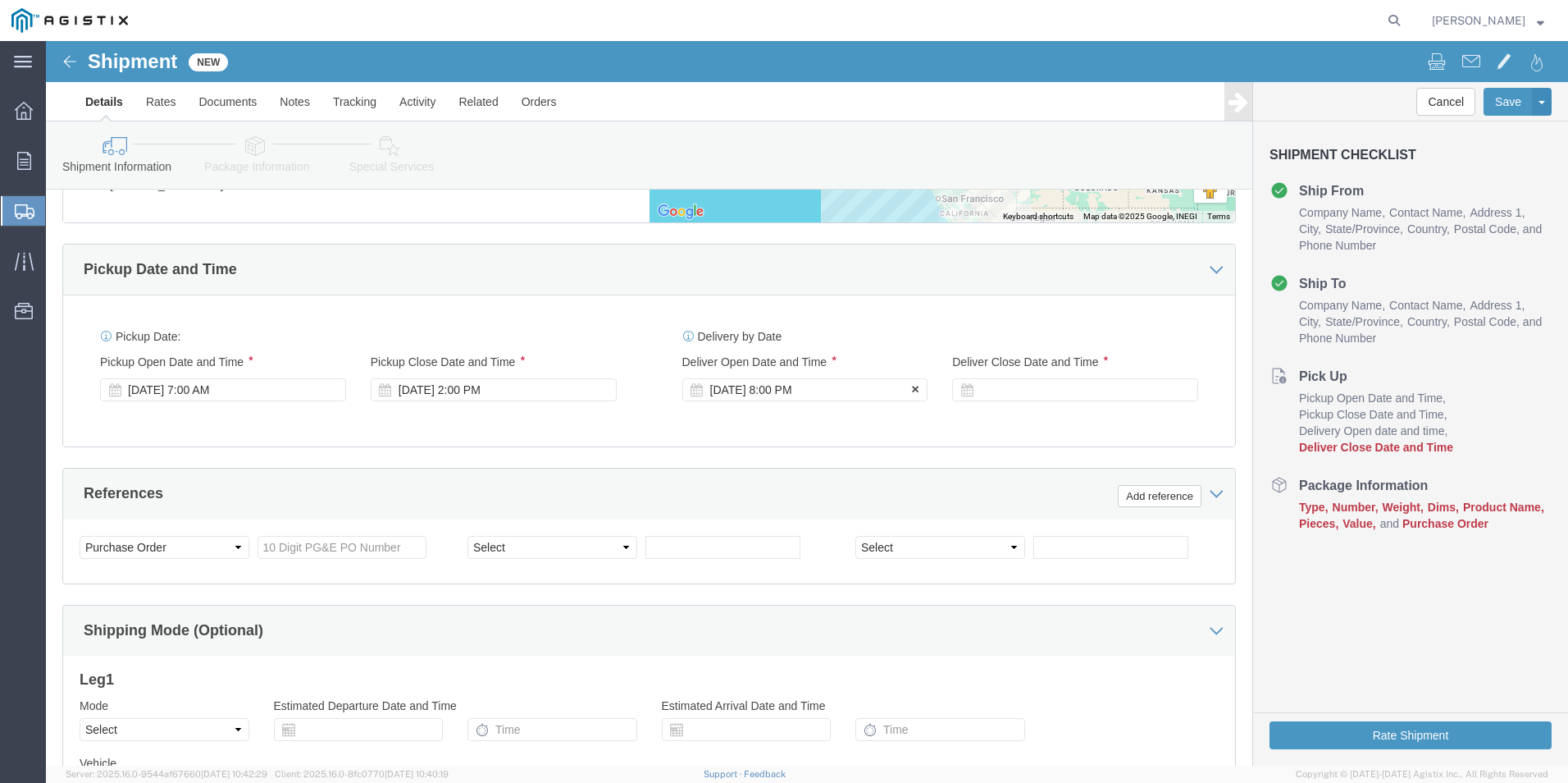
click div "[DATE] 8:00 PM"
drag, startPoint x: 717, startPoint y: 645, endPoint x: 702, endPoint y: 644, distance: 15.0
click input "8:00 PM"
type input "8:00 AM"
click button "Apply"
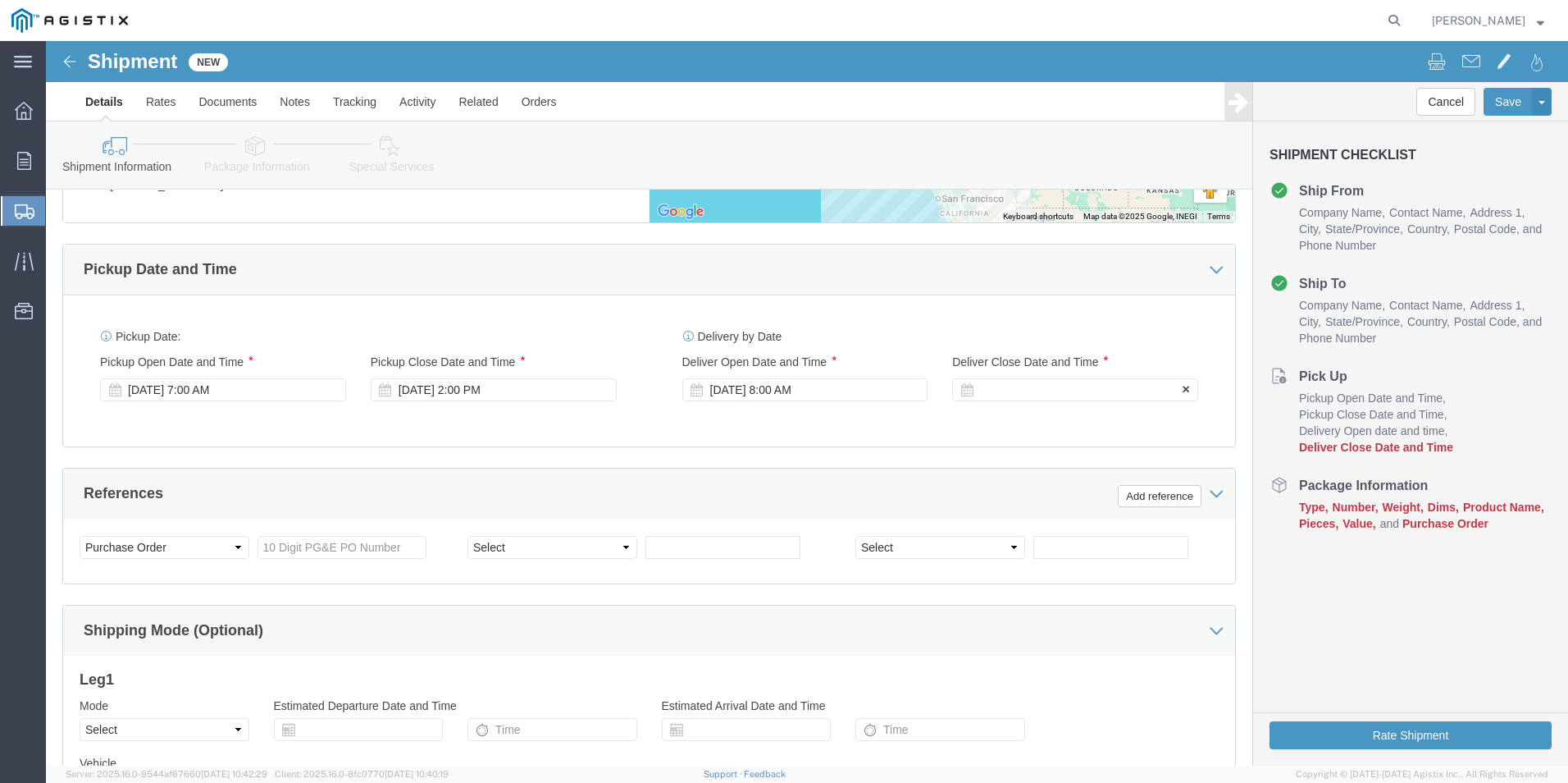
click icon
click div
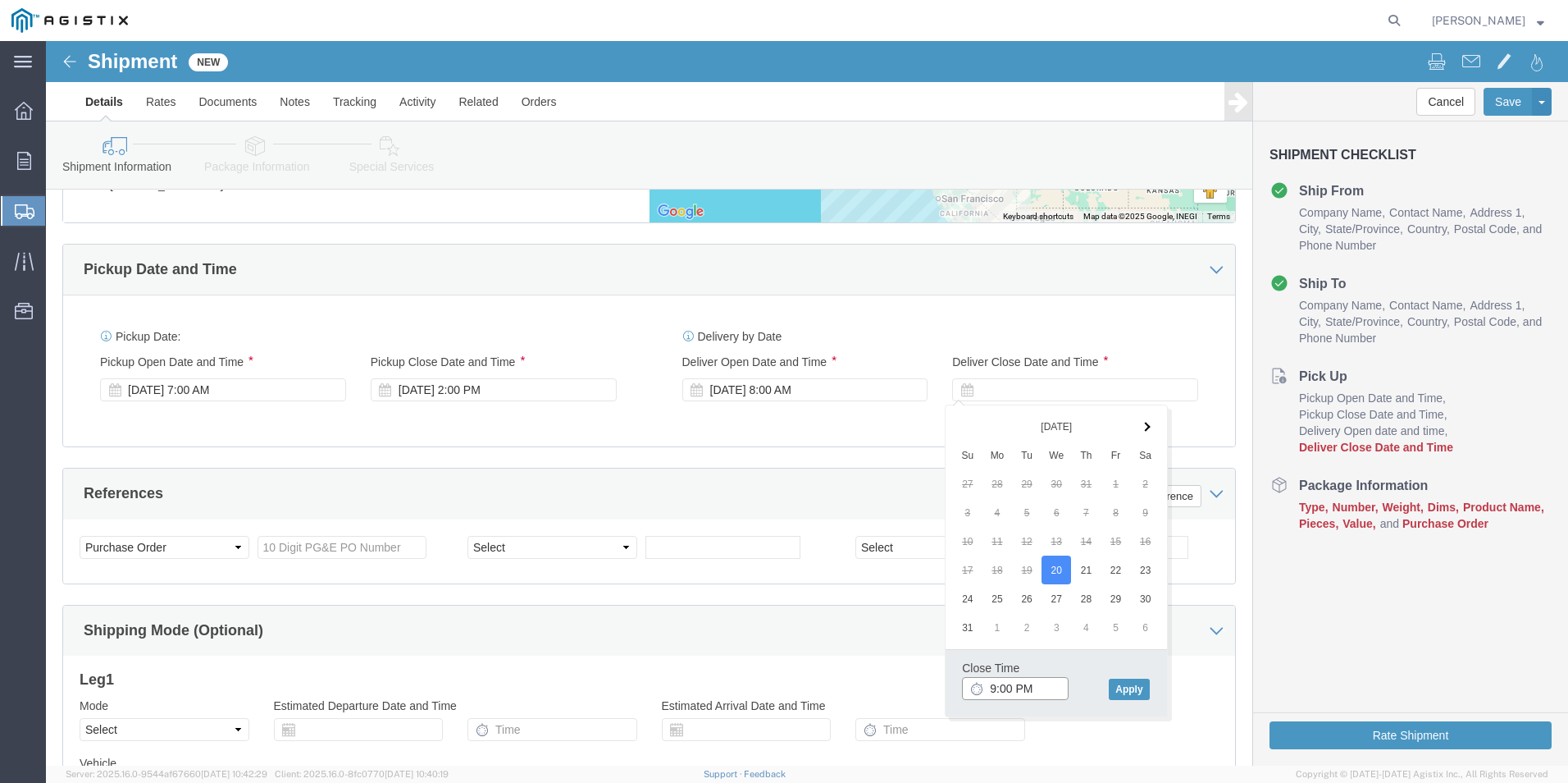
click input "9:00 PM"
type input "2:00 PM"
click button "Apply"
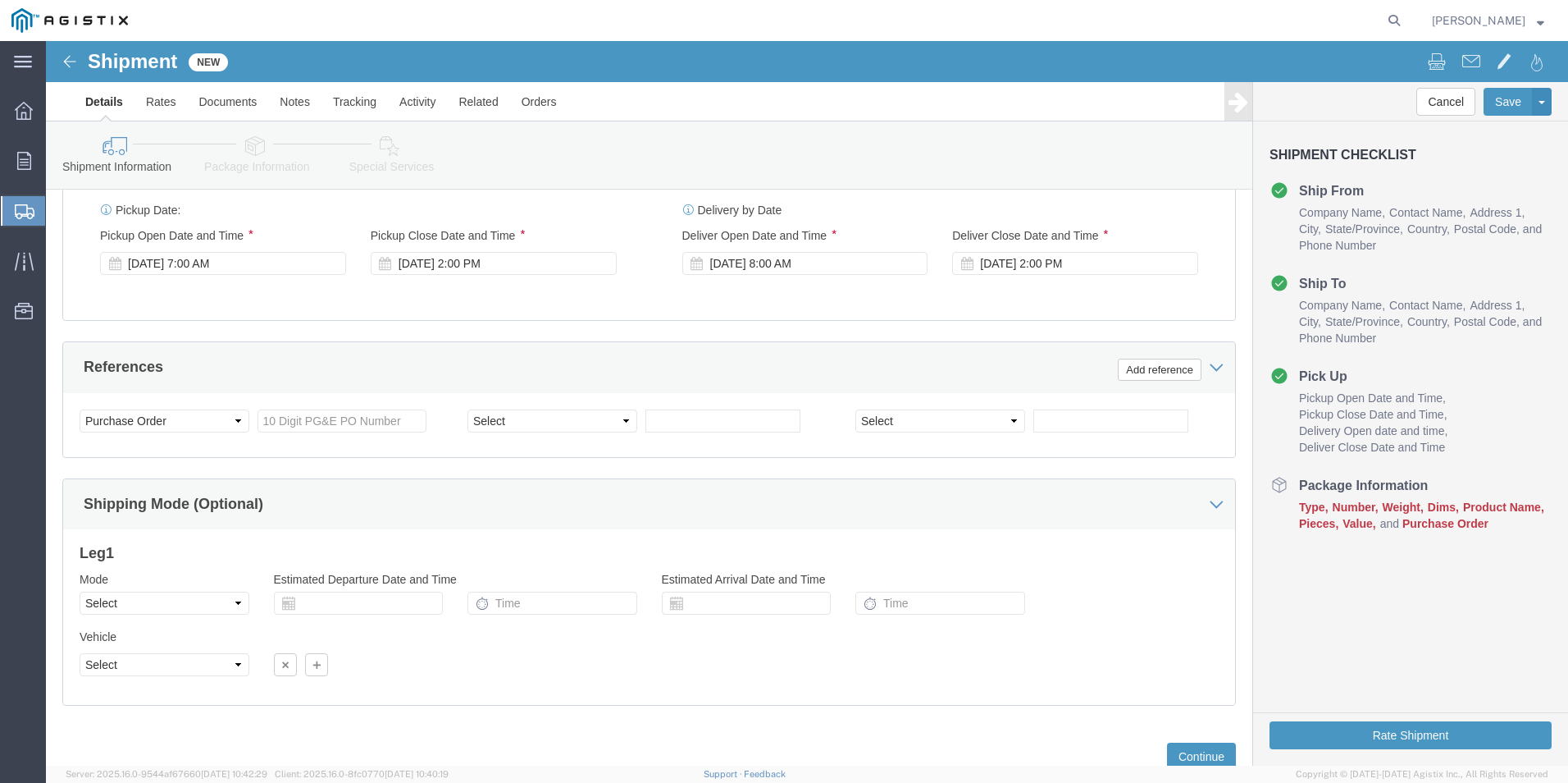
scroll to position [1149, 0]
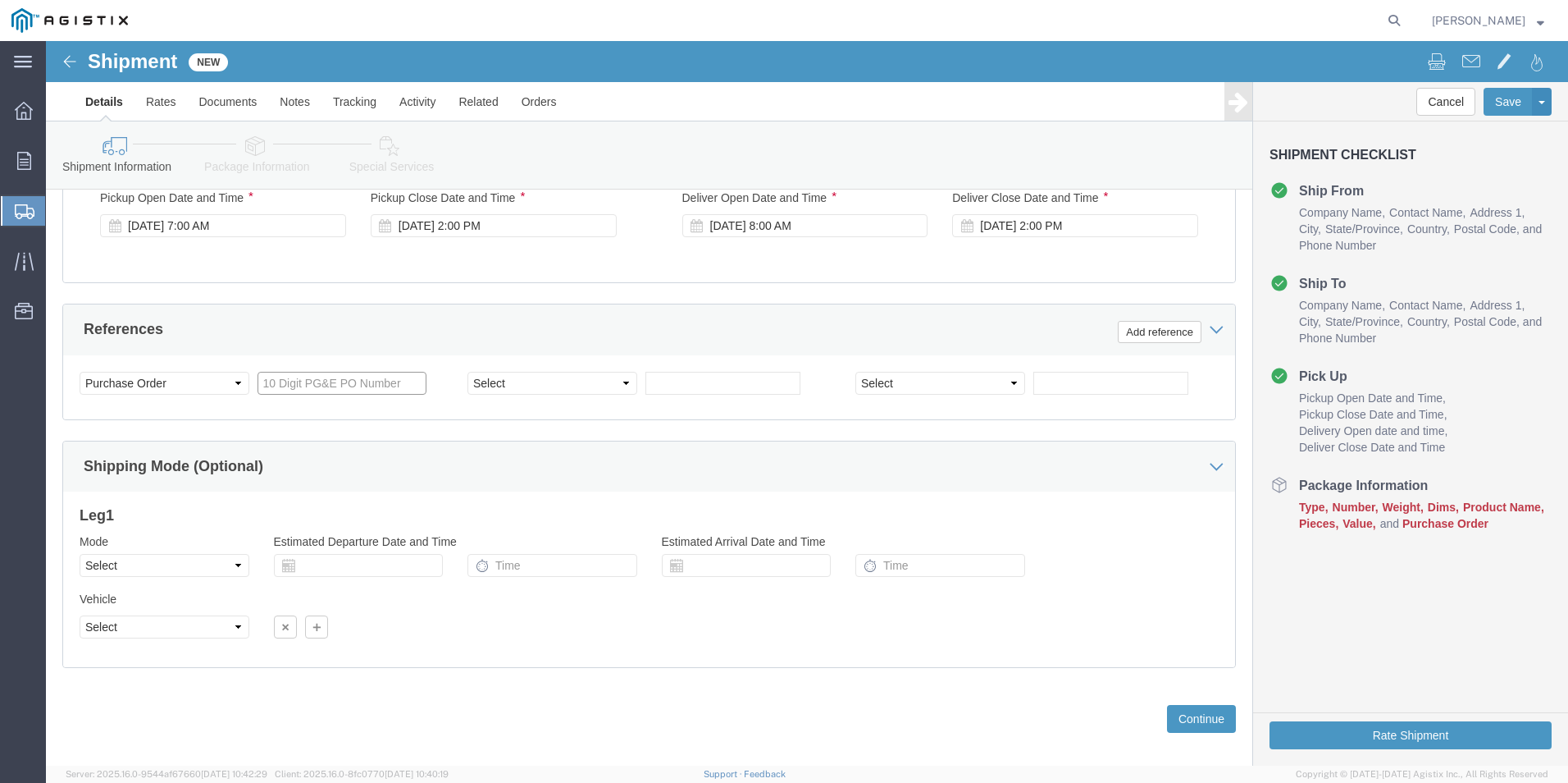
click input "text"
type input "3501416915"
click select "Select Account Type Activity ID Airline Appointment Number ASN Batch Request # …"
select select "ORDERNUM"
click select "Select Account Type Activity ID Airline Appointment Number ASN Batch Request # …"
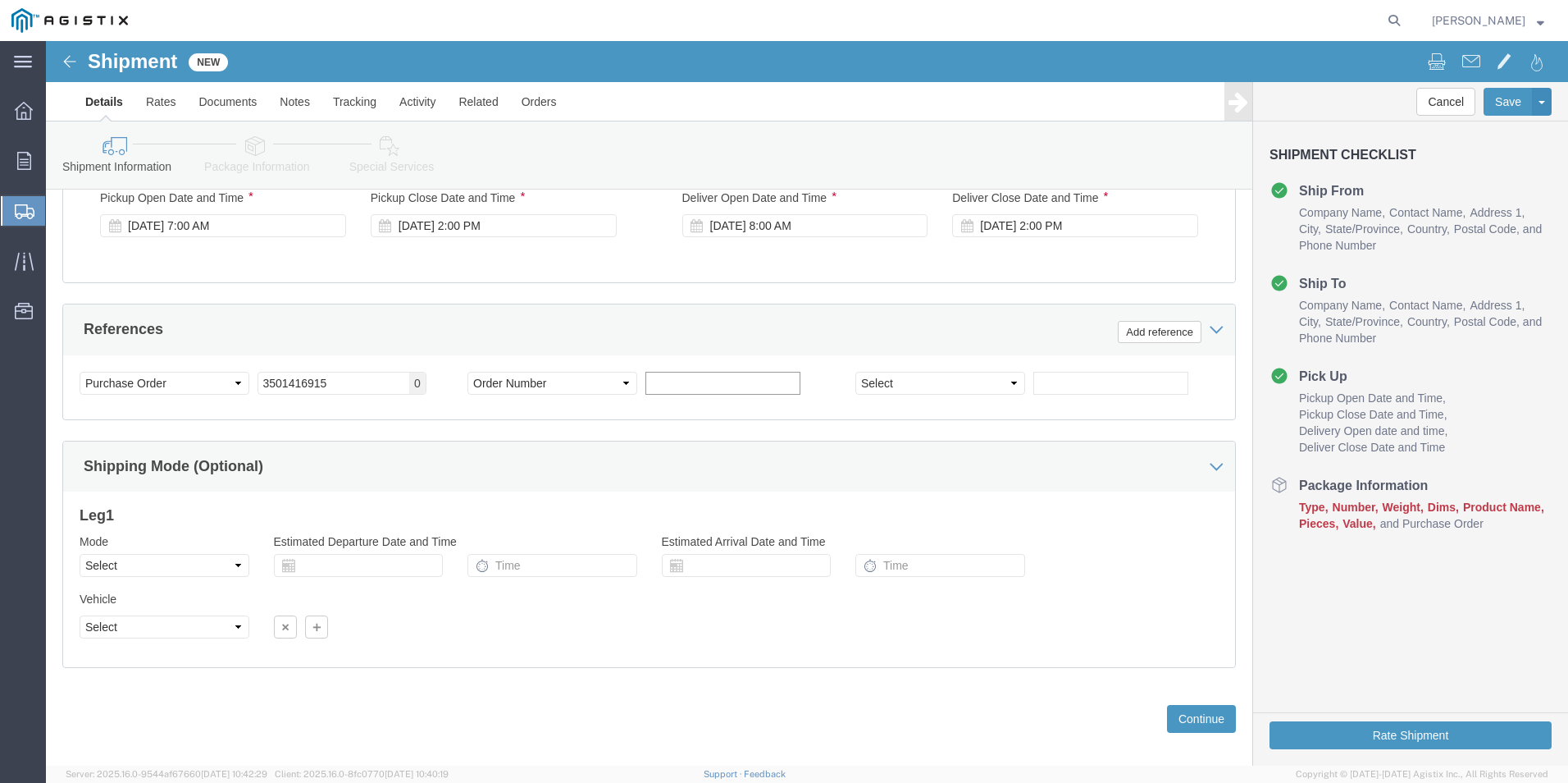
click input "text"
type input "20361402"
click select "Select Account Type Activity ID Airline Appointment Number ASN Batch Request # …"
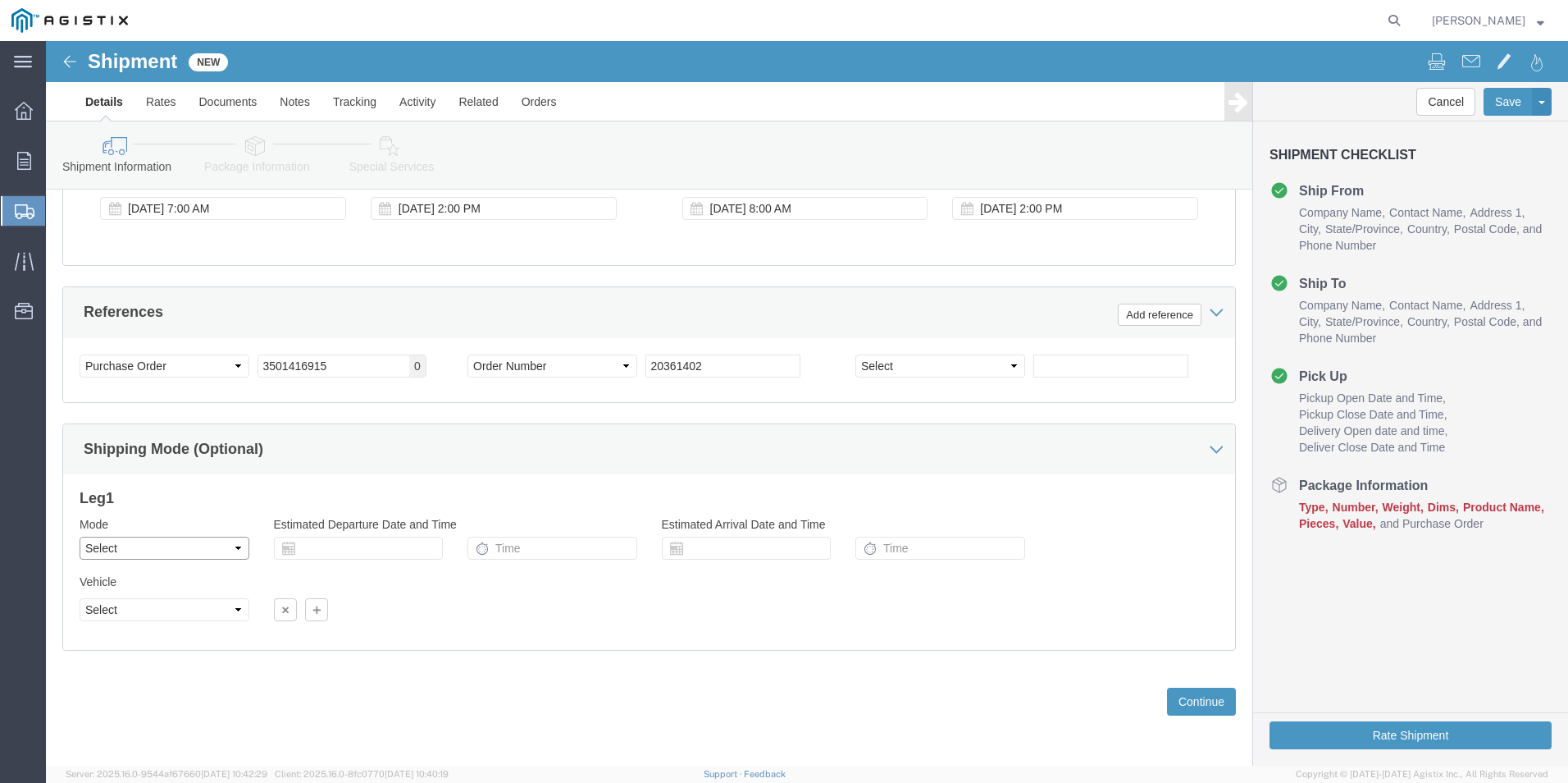
click select "Select Air Less than Truckload Multi-Leg Ocean Freight Rail Small Parcel Truckl…"
select select "TL"
click select "Select Air Less than Truckload Multi-Leg Ocean Freight Rail Small Parcel Truckl…"
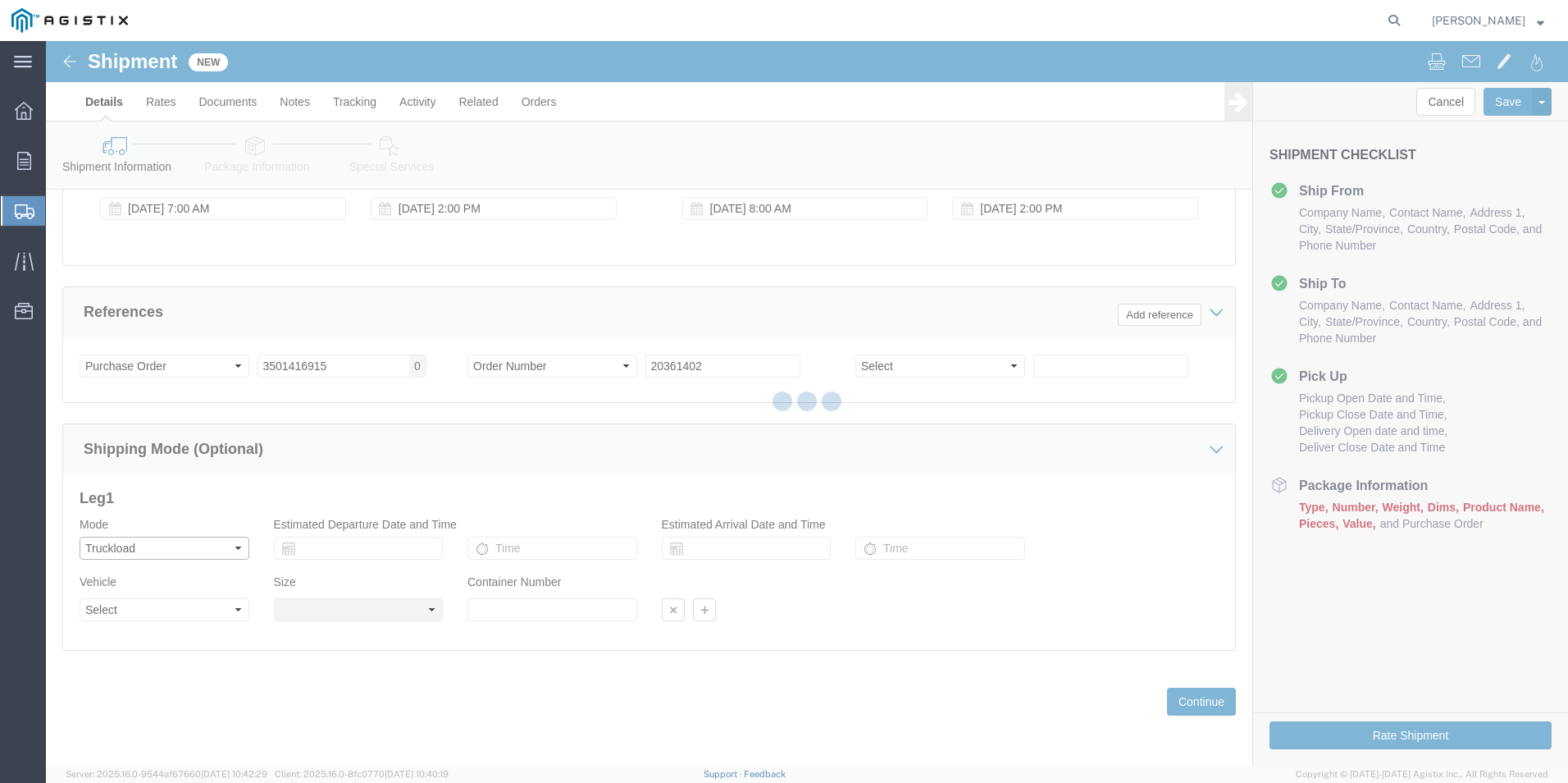
select select
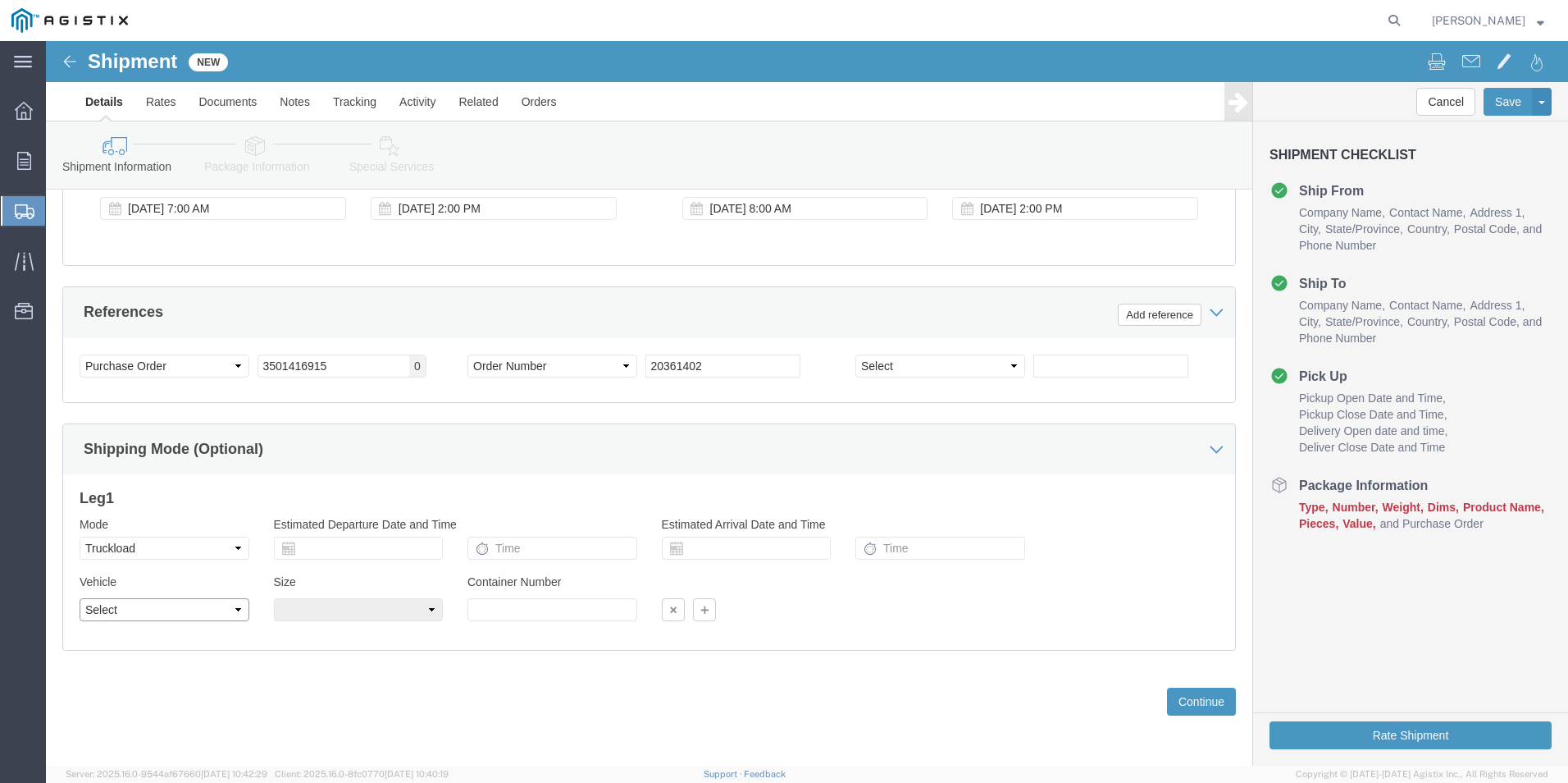
click select "Select 1-Ton (PSS) 10 Wheel 10 Yard Dump Truck 20 Yard Dump Truck Bobtail Botto…"
select select "FLBD"
click select "Select 1-Ton (PSS) 10 Wheel 10 Yard Dump Truck 20 Yard Dump Truck Bobtail Botto…"
drag, startPoint x: 1138, startPoint y: 662, endPoint x: 930, endPoint y: 648, distance: 208.5
click button "Continue"
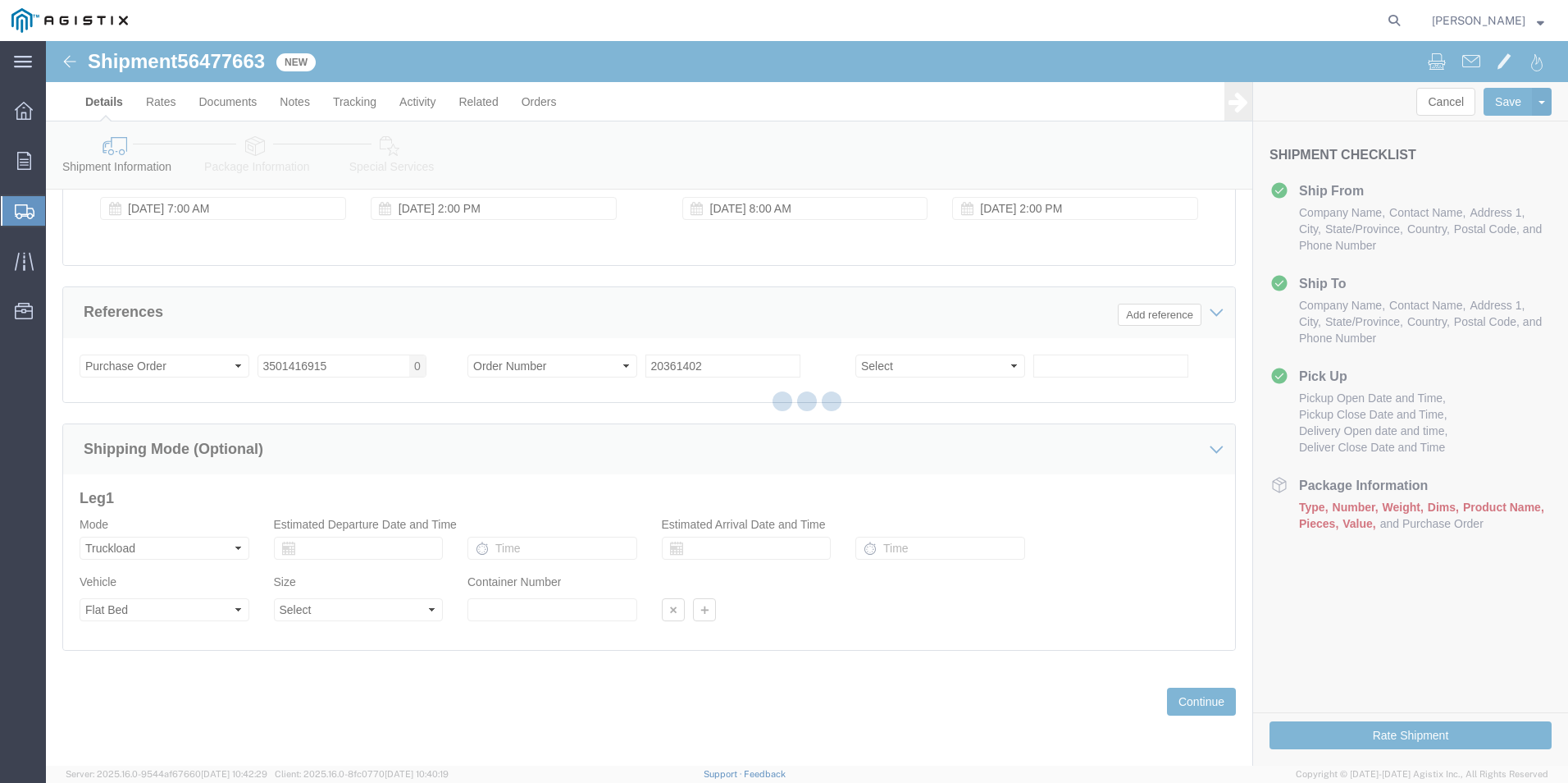
select select "38259"
select select "19996"
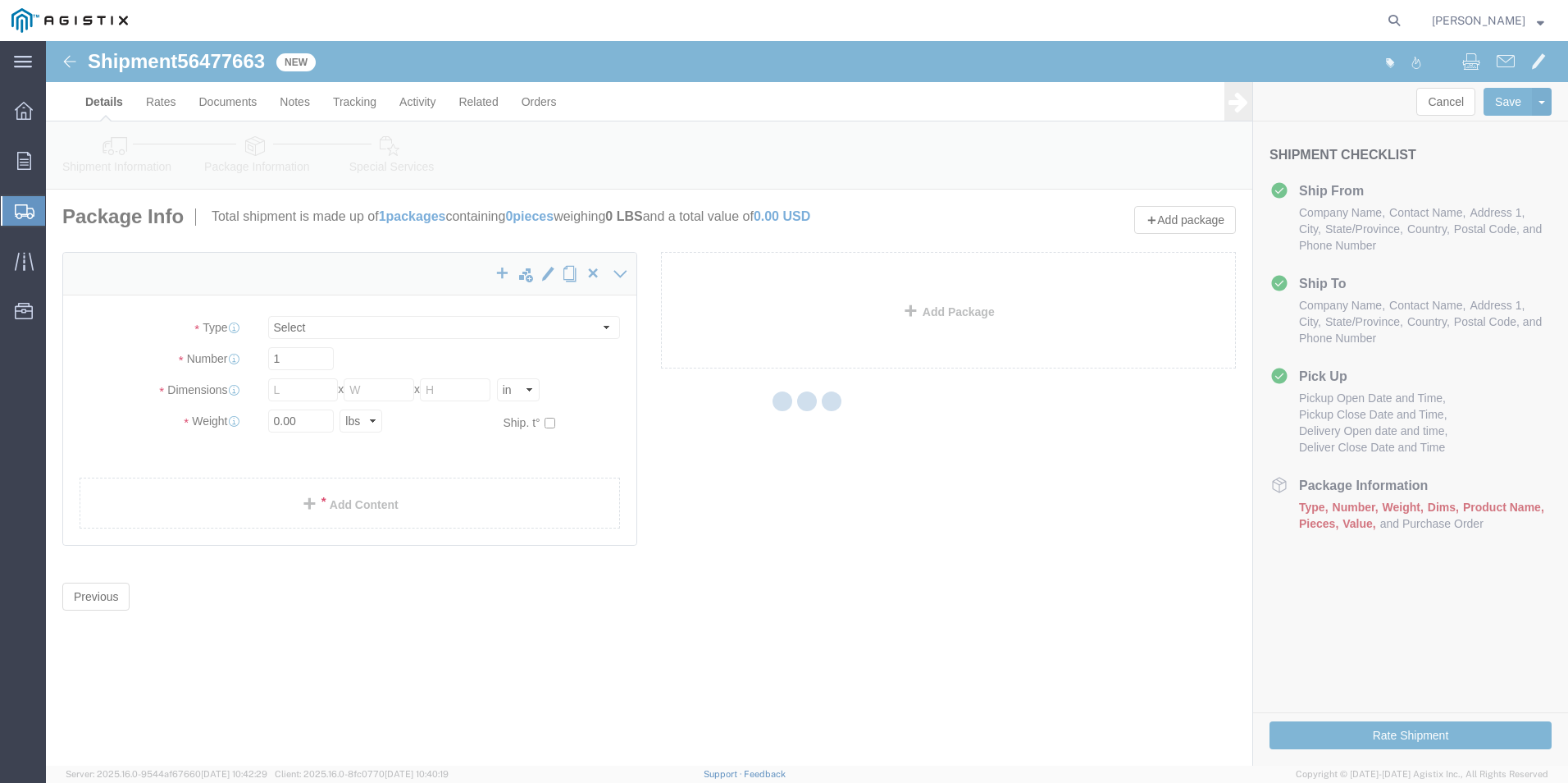
select select "CBOX"
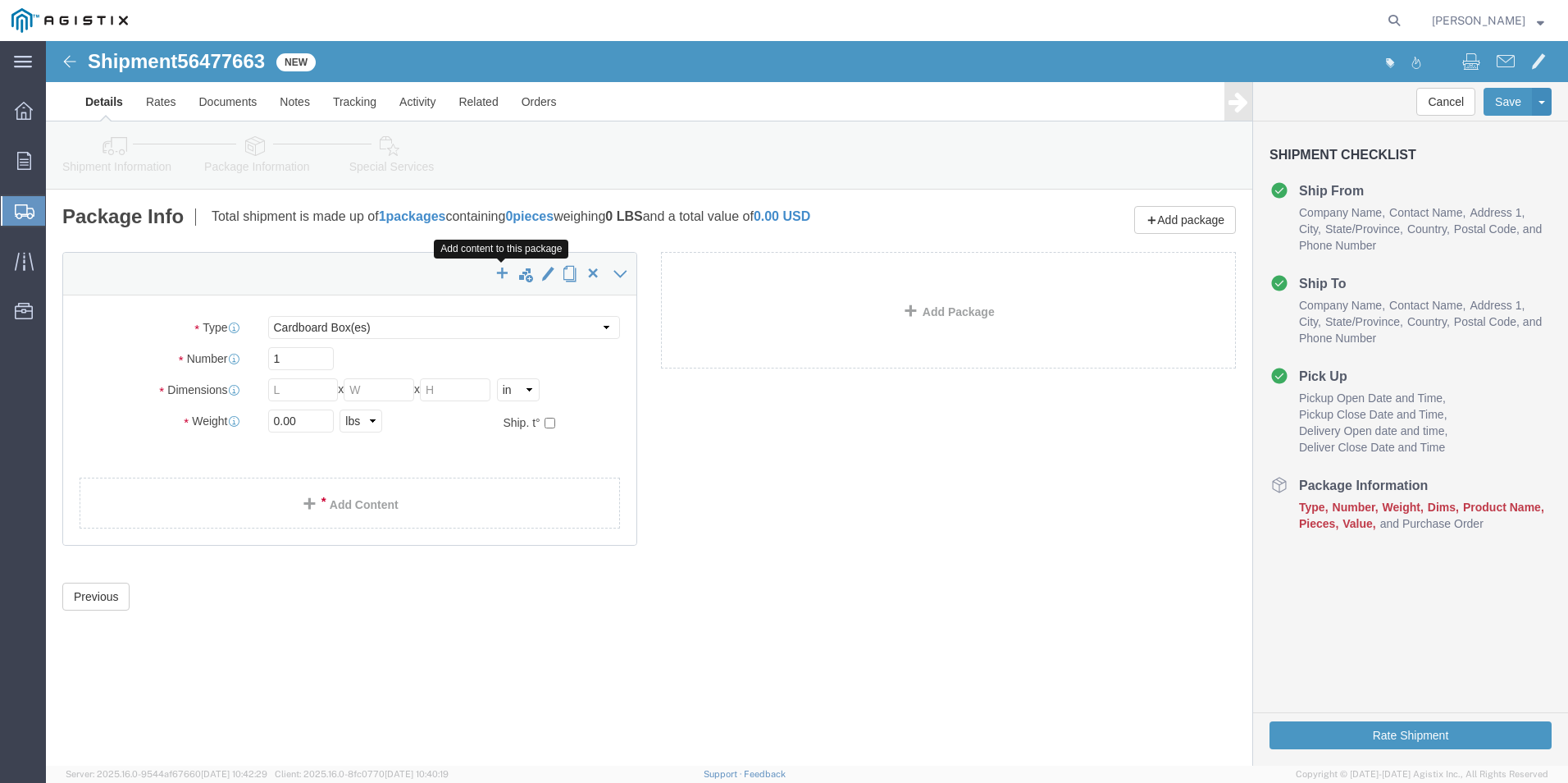
click span "button"
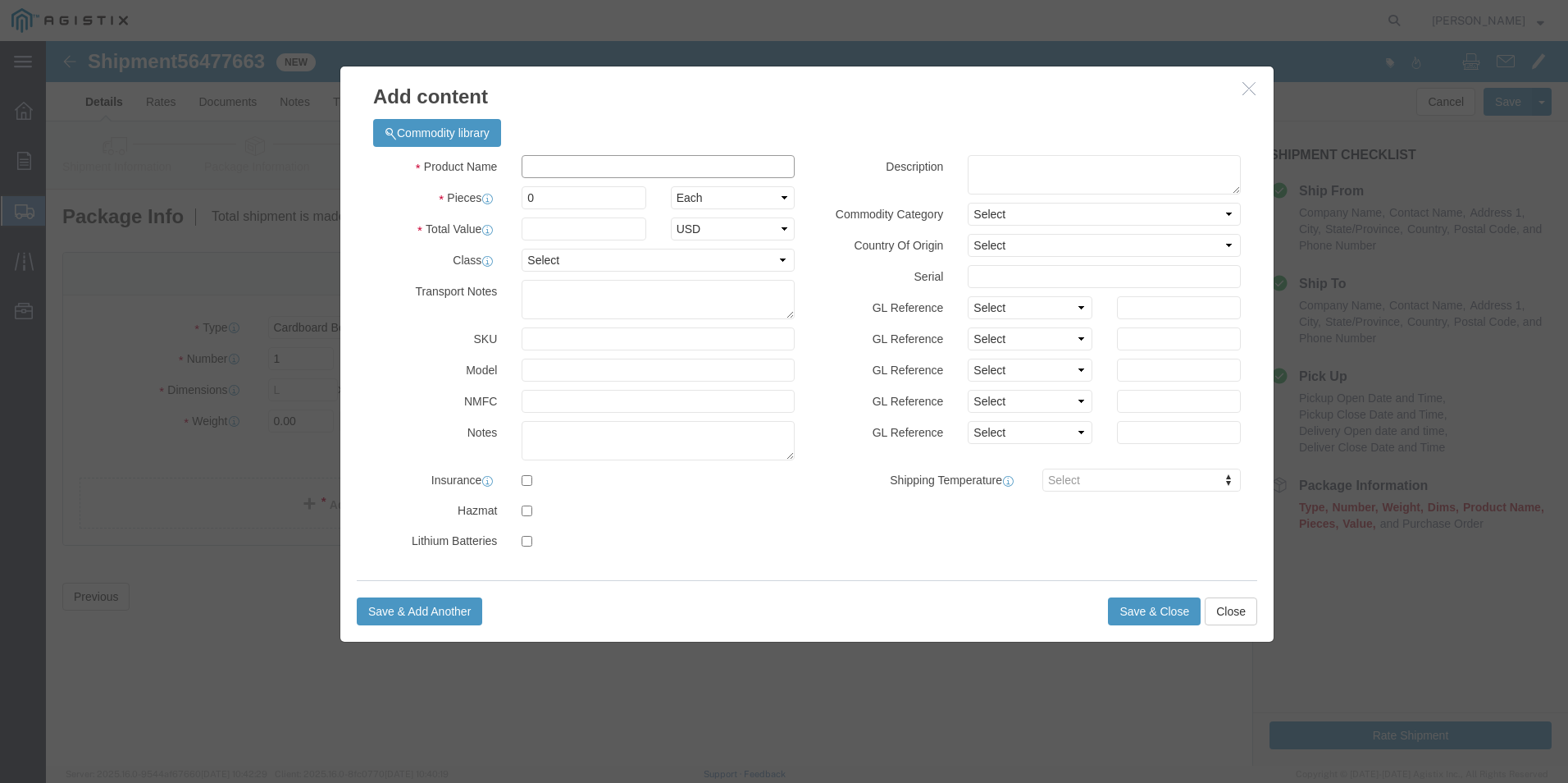
click input "text"
type input "POLEKEY"
type input "1.00"
type input "M149039"
click select "Select 50 55 60 65 70 85 92.5 100 125 175 250 300 400"
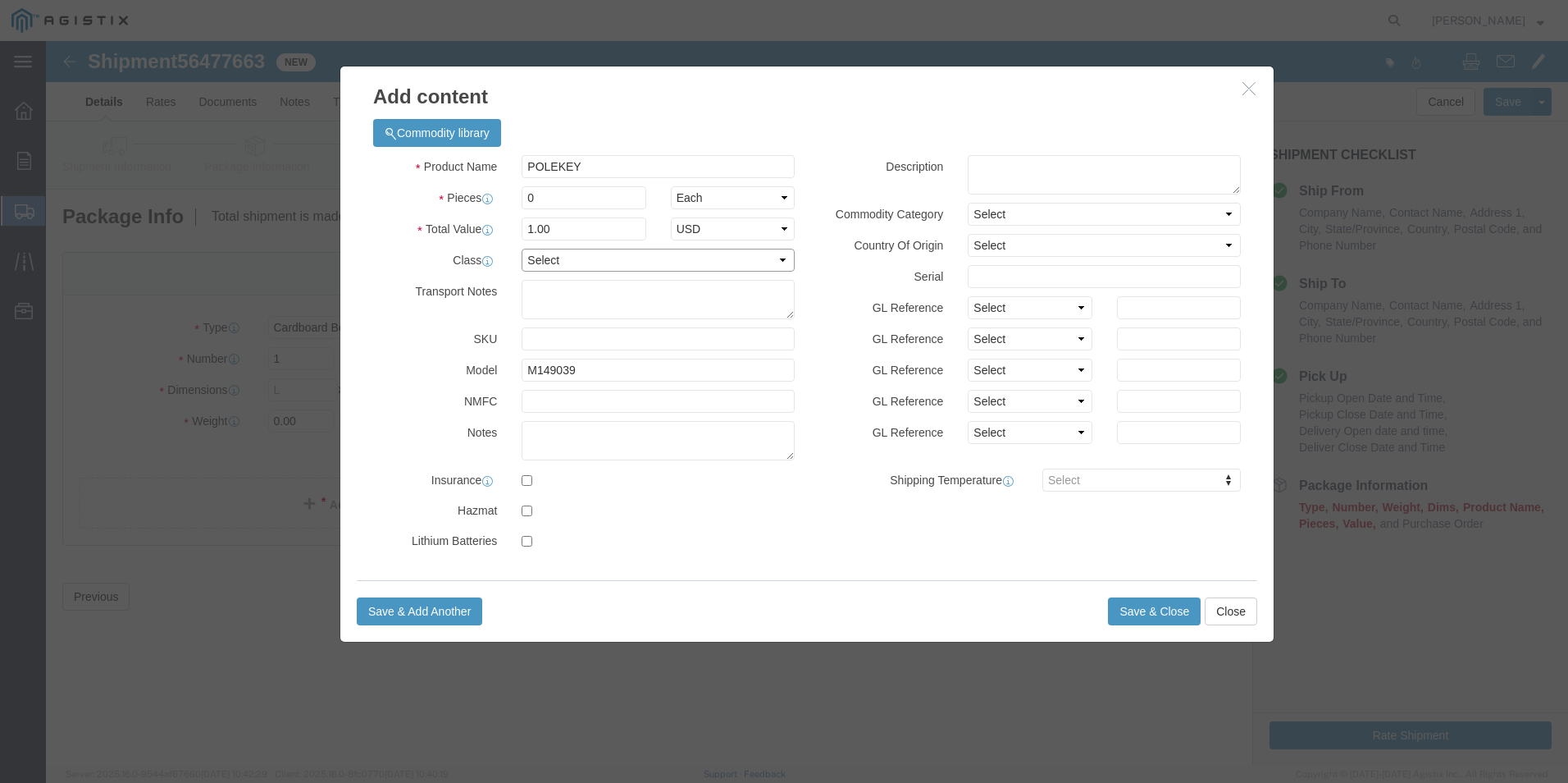
select select "60"
click select "Select 50 55 60 65 70 85 92.5 100 125 175 250 300 400"
click label
click input "checkbox"
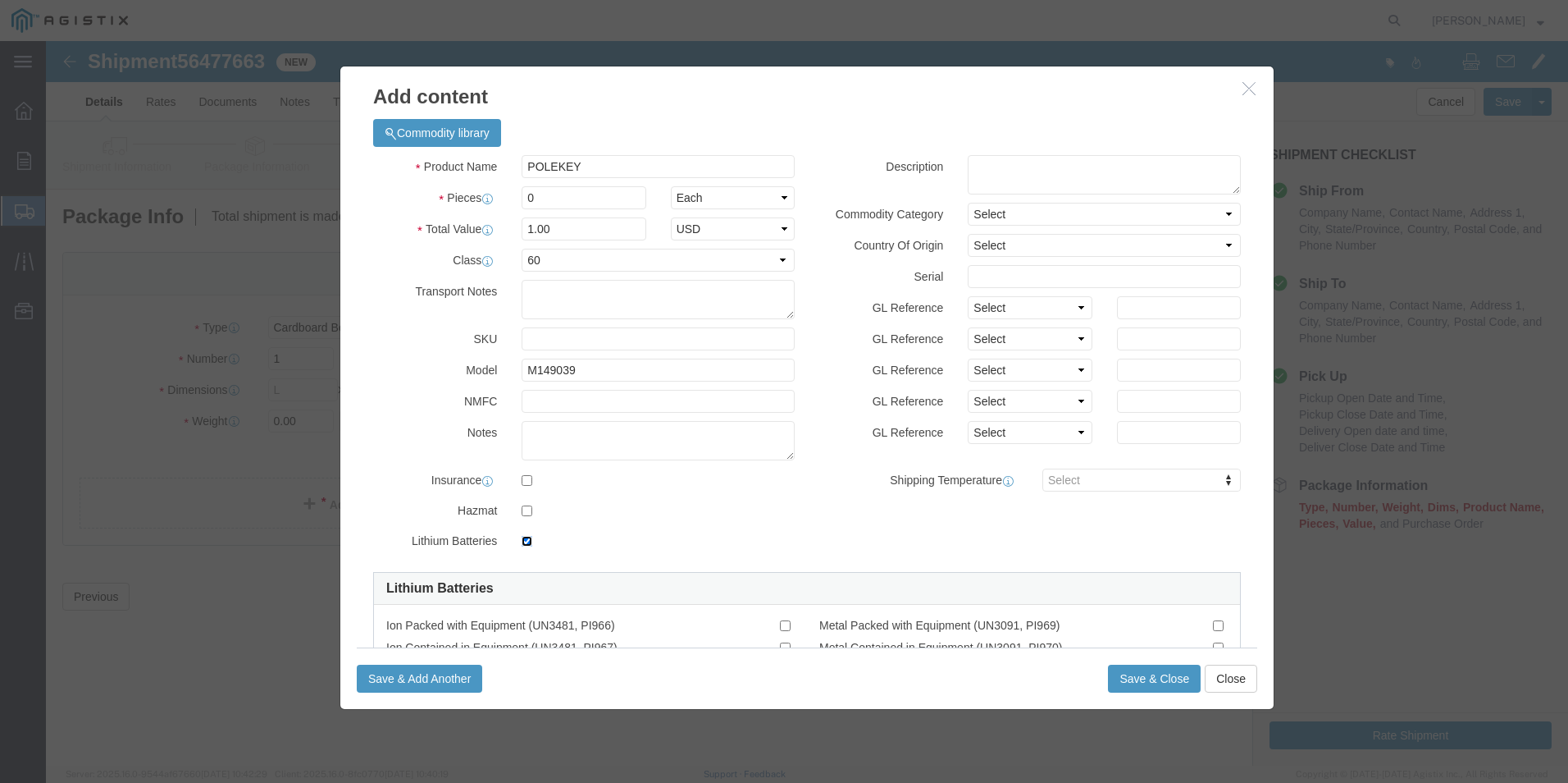
scroll to position [72, 0]
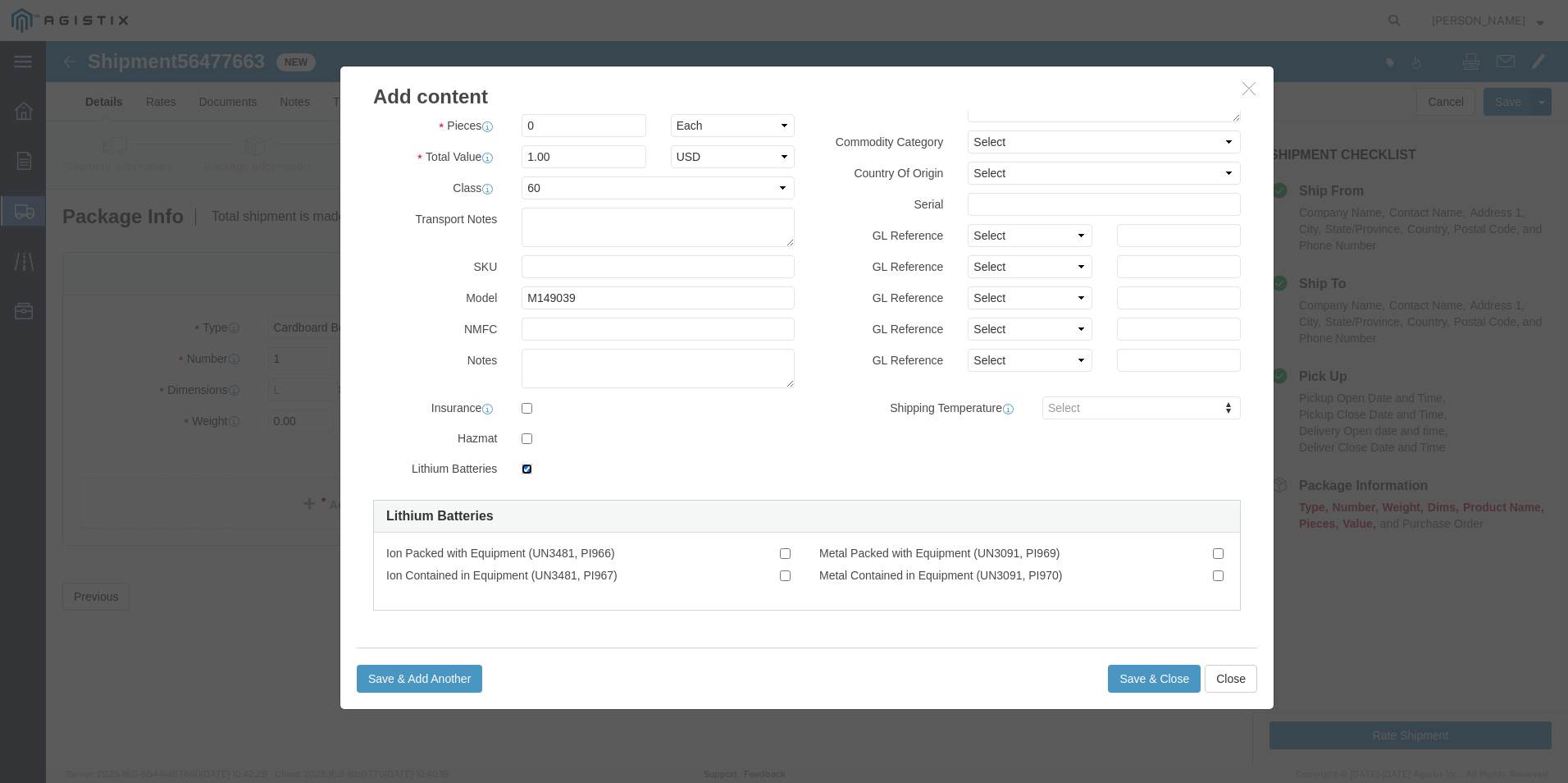
click input "checkbox"
checkbox input "false"
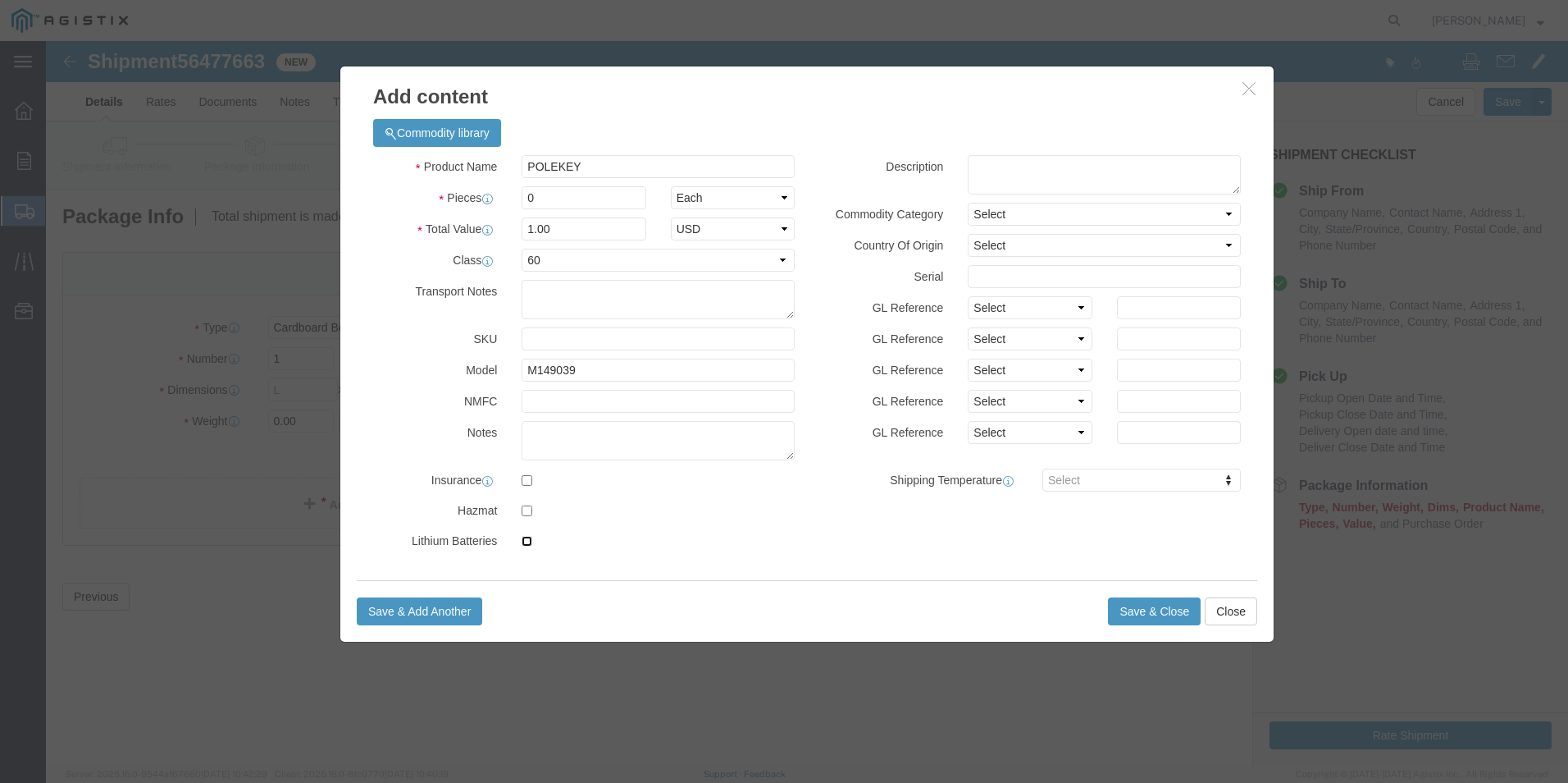
scroll to position [0, 0]
click input "text"
drag, startPoint x: 500, startPoint y: 153, endPoint x: 436, endPoint y: 151, distance: 64.0
click div "Pieces 0 Select Bag Barrels 100Board Feet Bottle Box Blister Pack Carats Can Ca…"
type input "324"
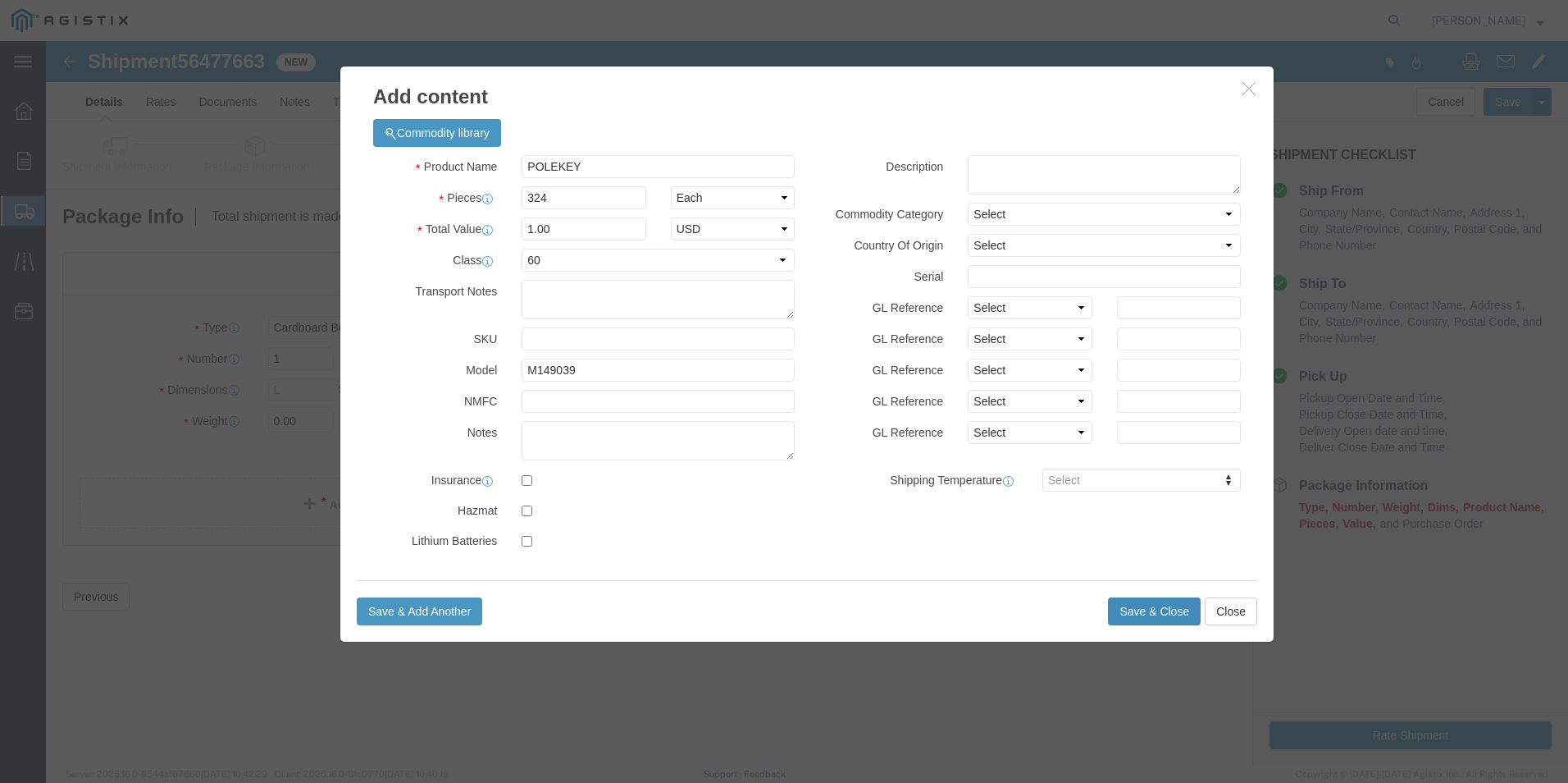
type input "324"
click button "Save & Close"
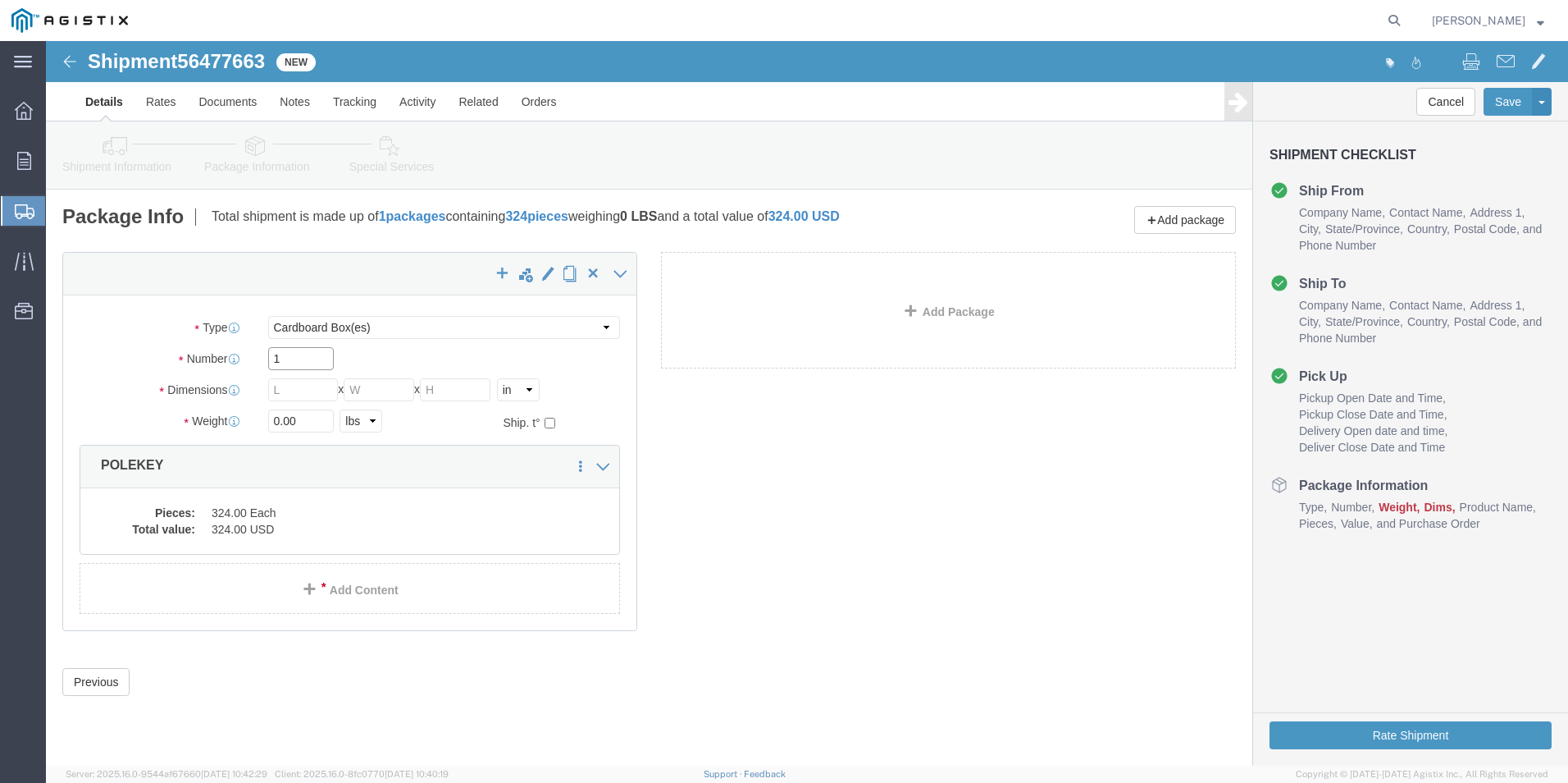
click input "1"
drag, startPoint x: 236, startPoint y: 319, endPoint x: 197, endPoint y: 315, distance: 39.2
click div "Number 1"
type input "9"
click select "Select cm ft in"
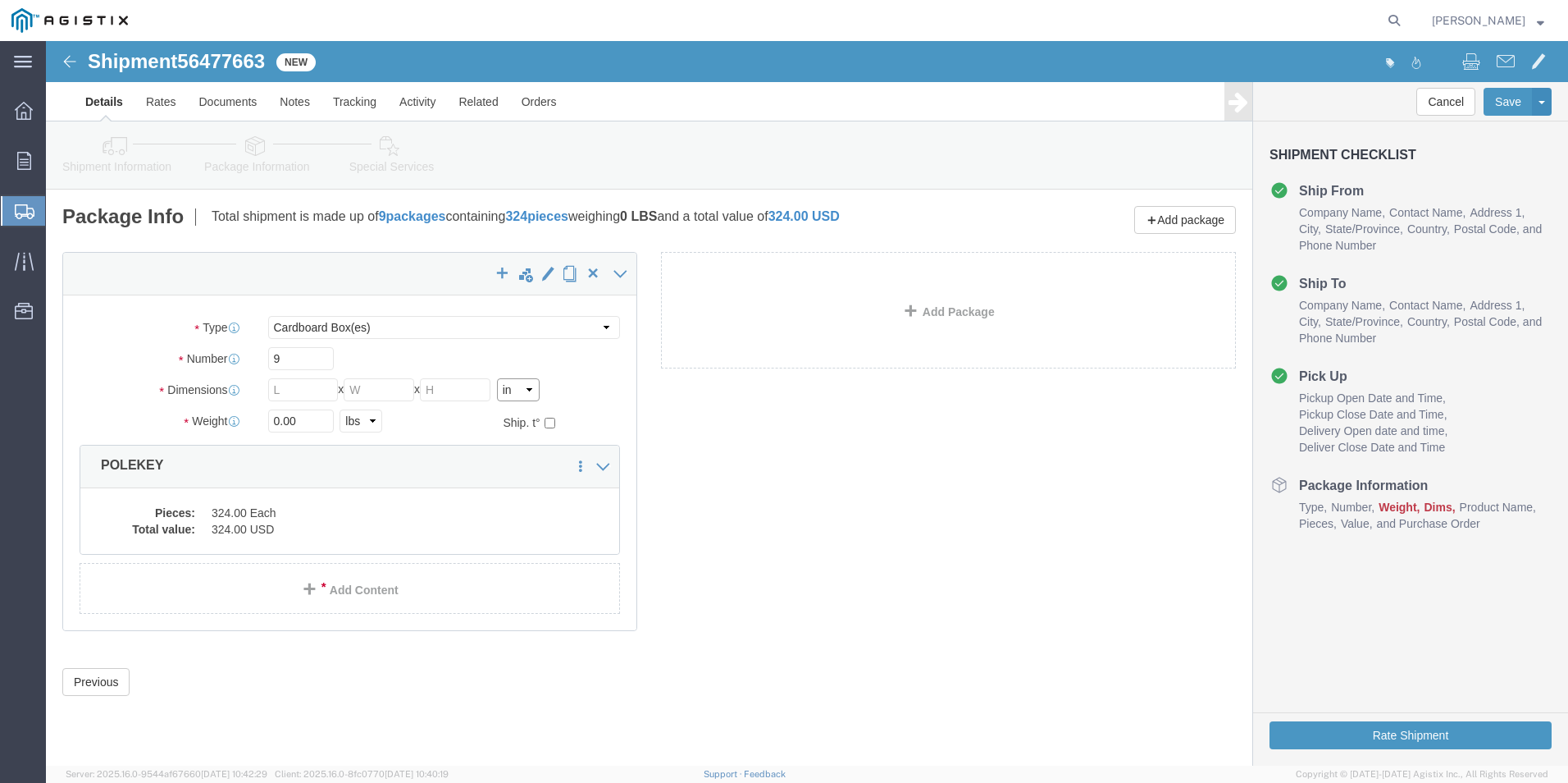
select select "FT"
click select "Select cm ft in"
click input "text"
type input "4"
click input "text"
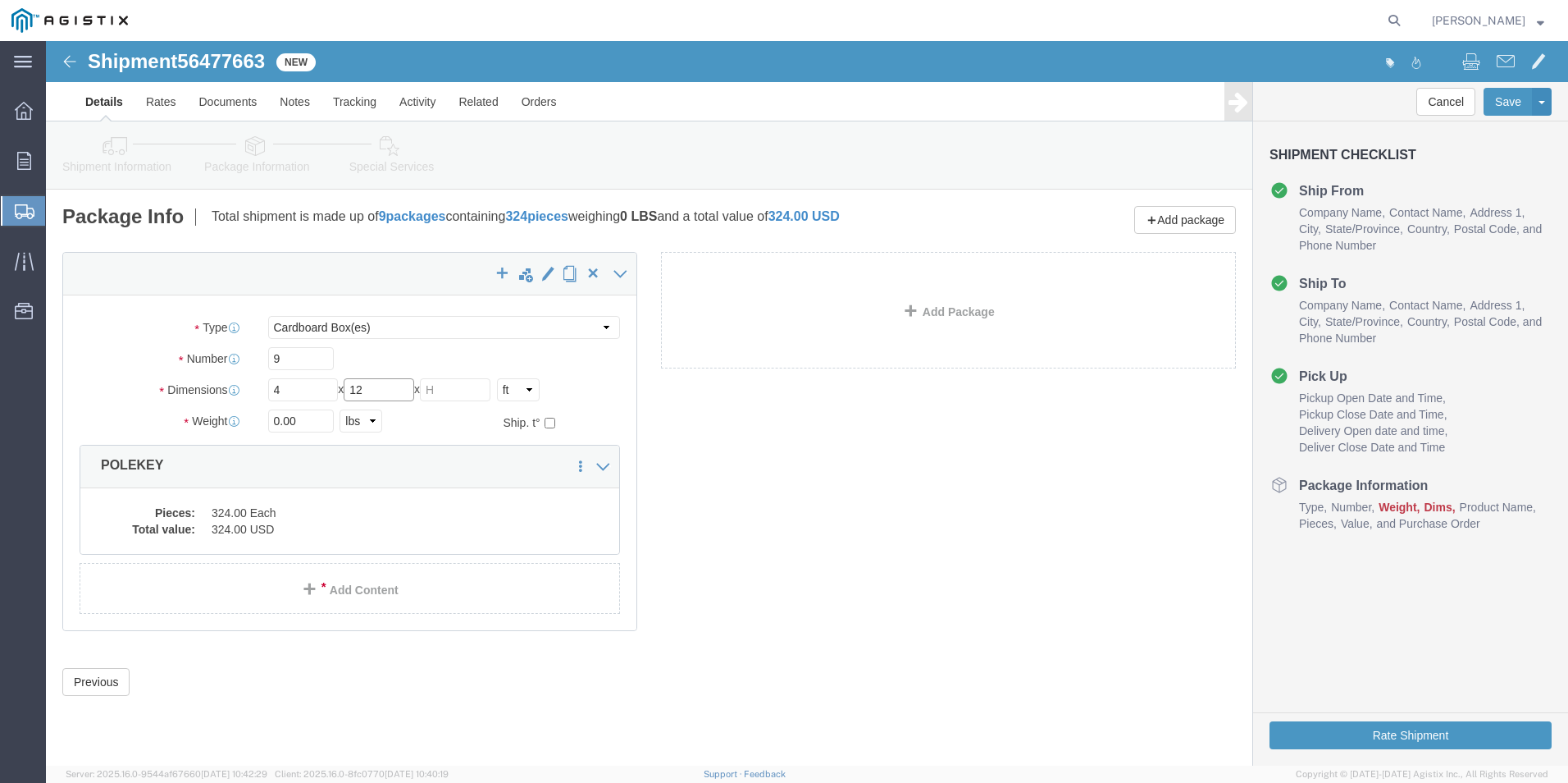
type input "12"
click input "text"
type input "3"
click div "Previous Continue"
click select "Select Bulk Bundle(s) Cardboard Box(es) Carton(s) Crate(s) Drum(s) (Fiberboard)…"
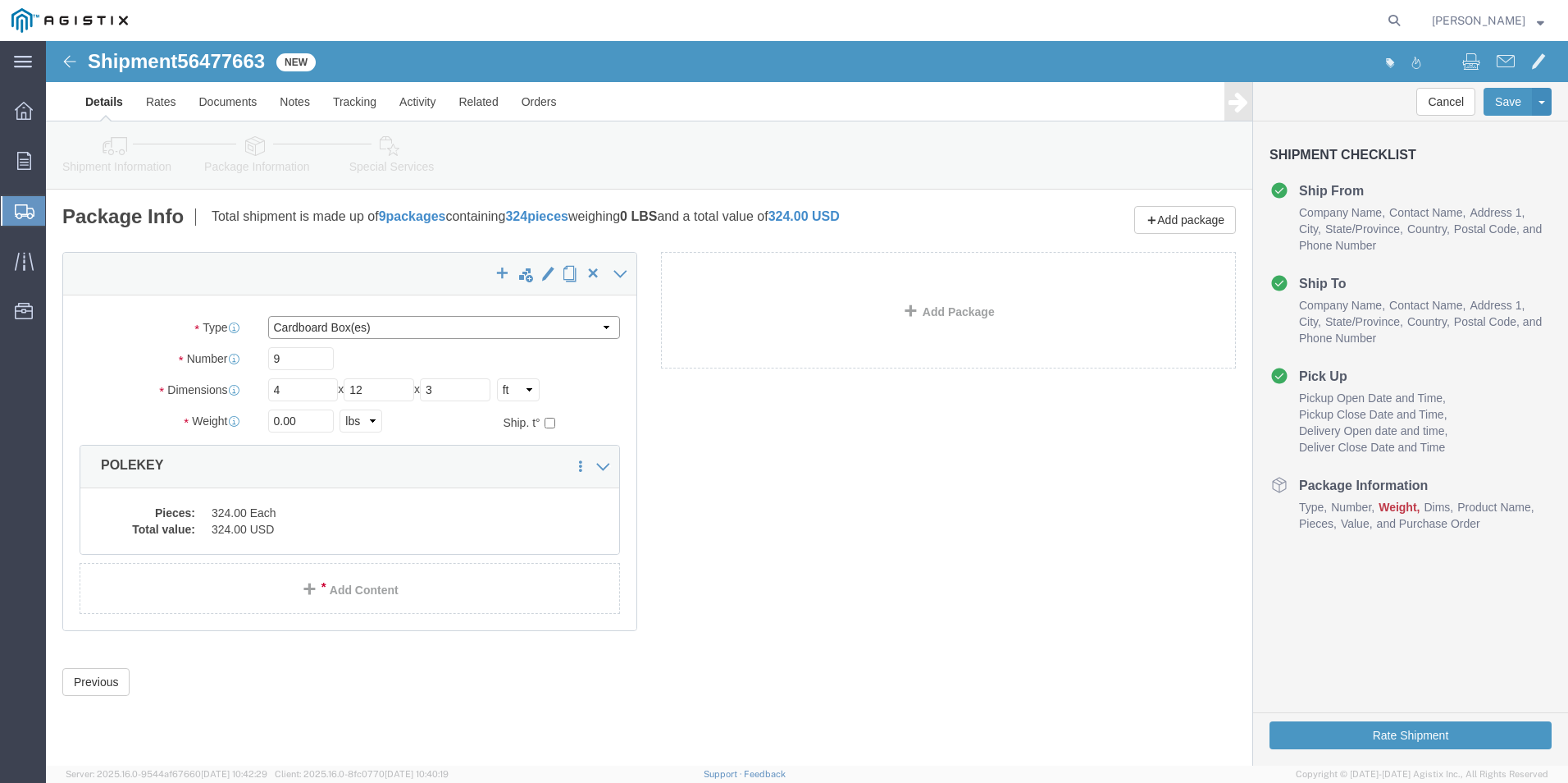
select select "BULK"
click select "Select Bulk Bundle(s) Cardboard Box(es) Carton(s) Crate(s) Drum(s) (Fiberboard)…"
click button "Rate Shipment"
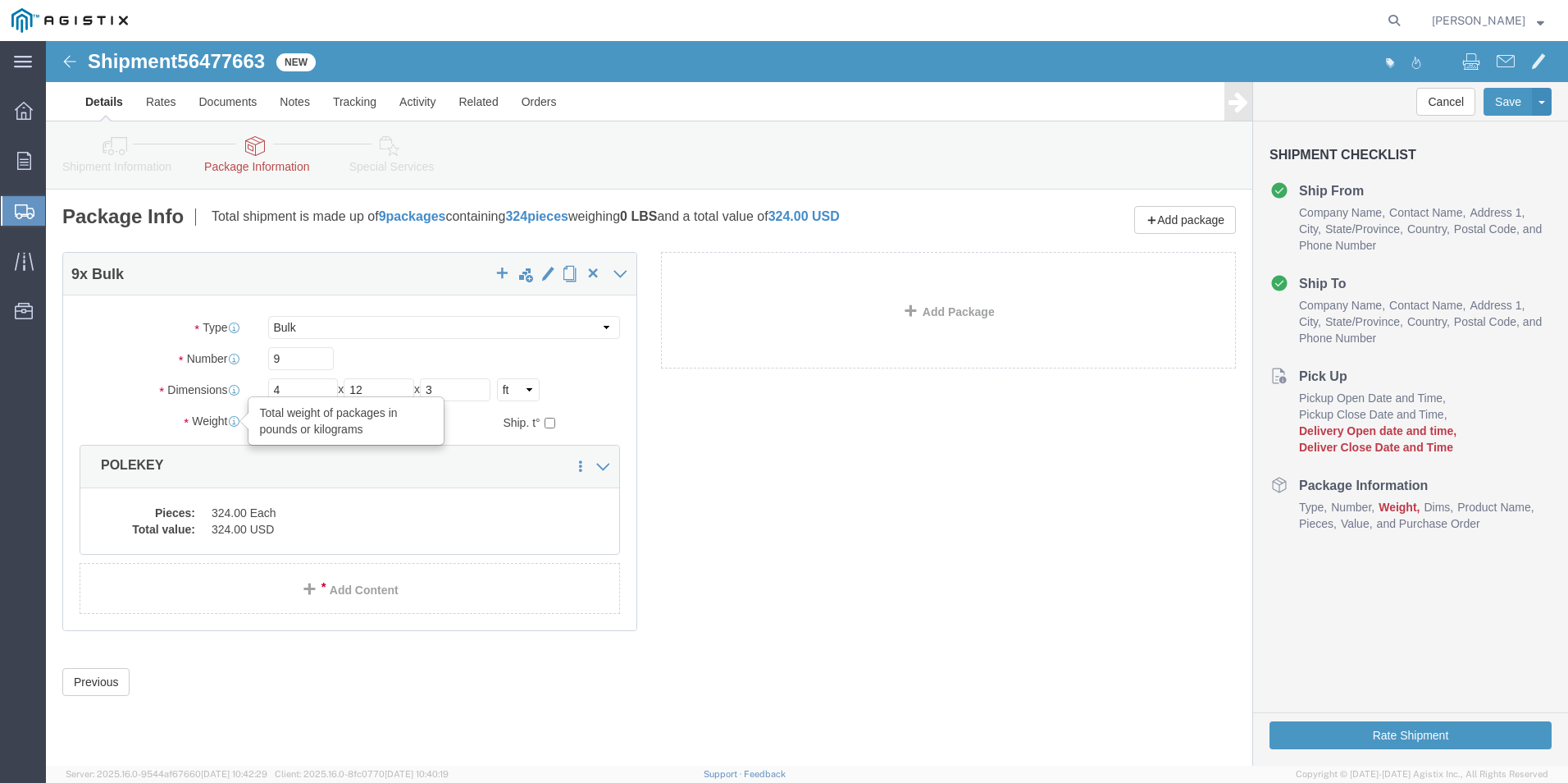
drag, startPoint x: 245, startPoint y: 378, endPoint x: 191, endPoint y: 375, distance: 54.1
click div "Weight Total weight of packages in pounds or kilograms 0.00 Select kgs lbs Ship…"
type input "13284"
click button "Rate Shipment"
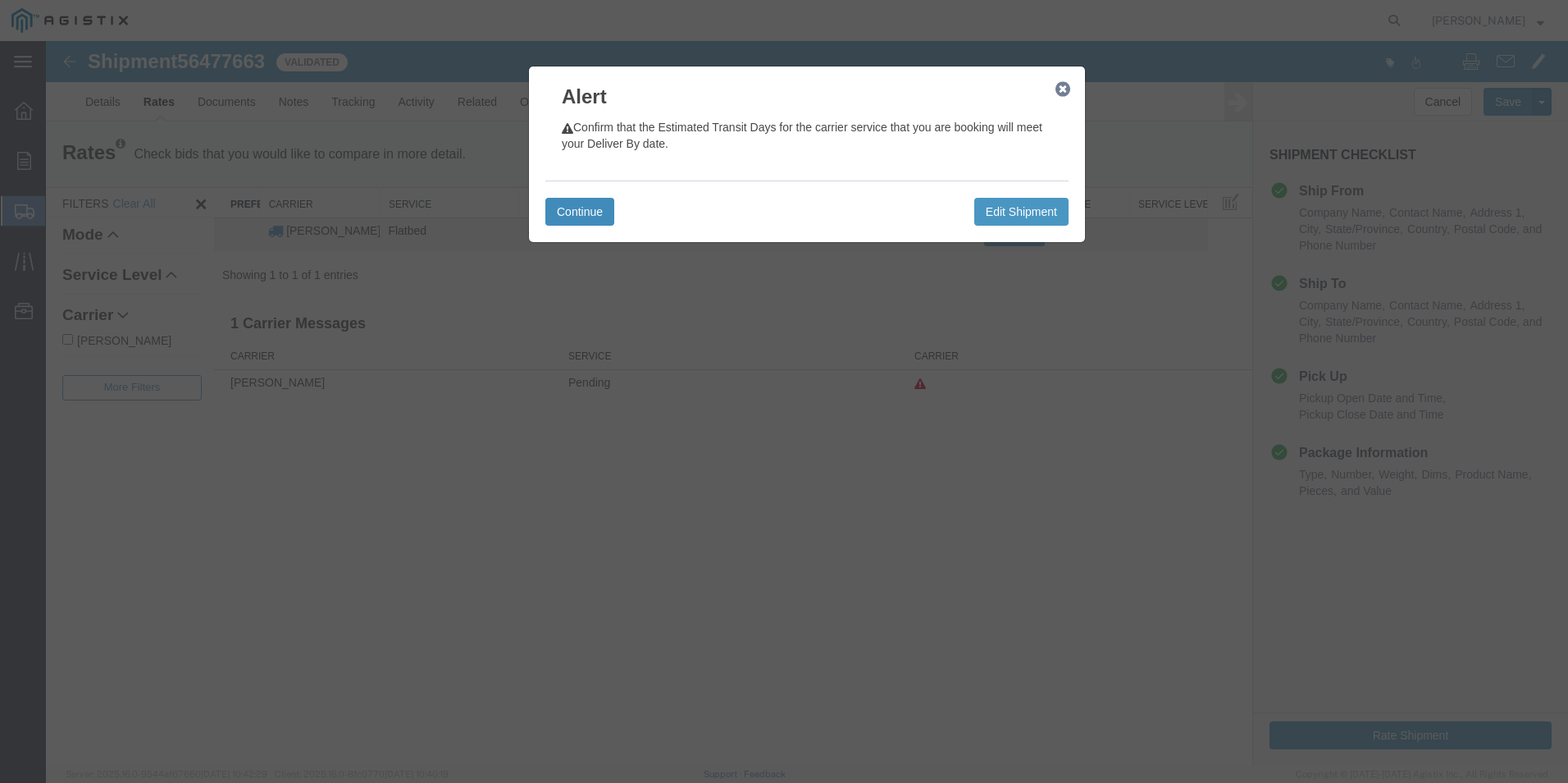
click at [571, 215] on button "Continue" at bounding box center [580, 212] width 69 height 28
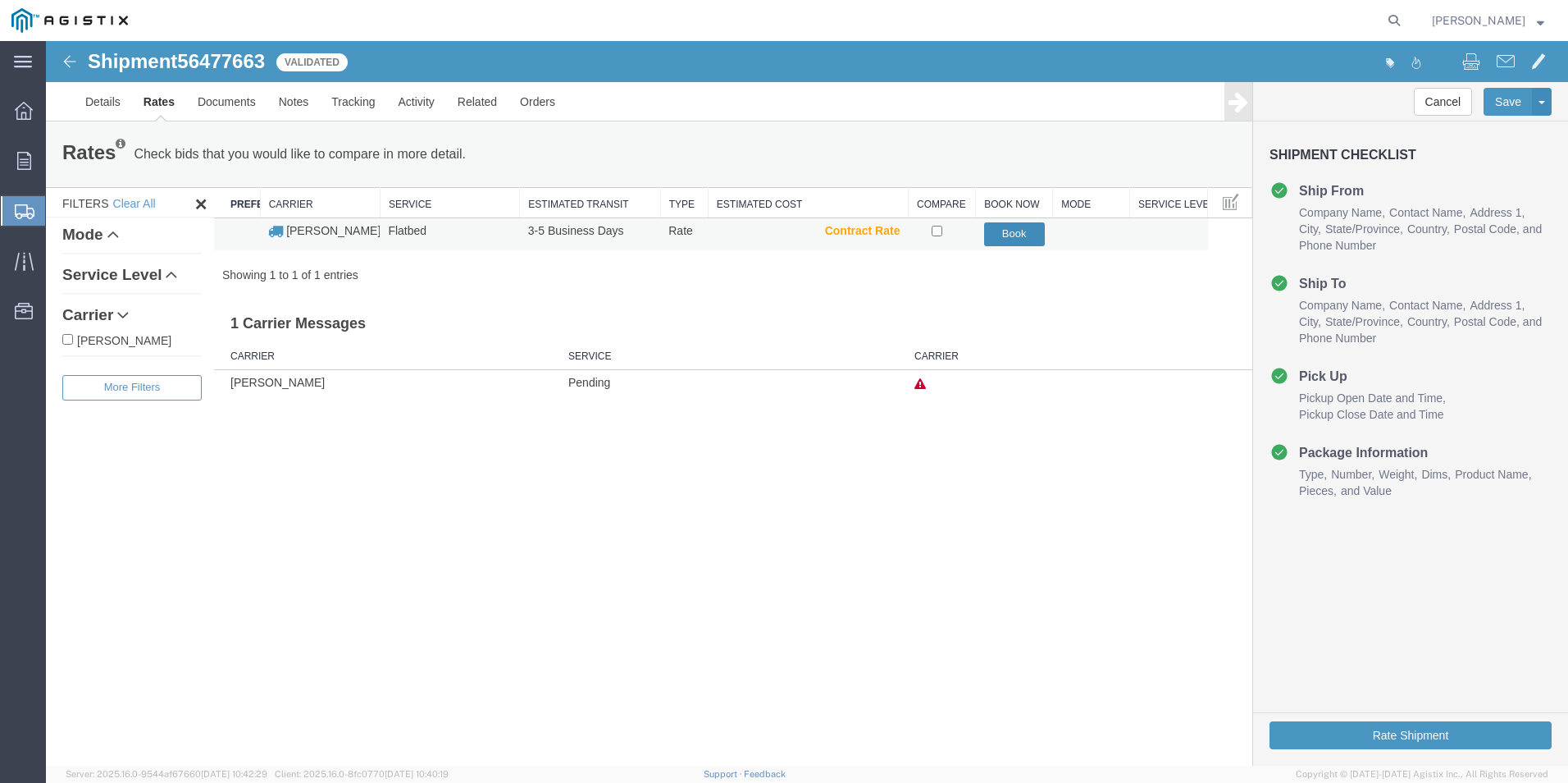
click at [1015, 233] on button "Book" at bounding box center [1015, 233] width 60 height 24
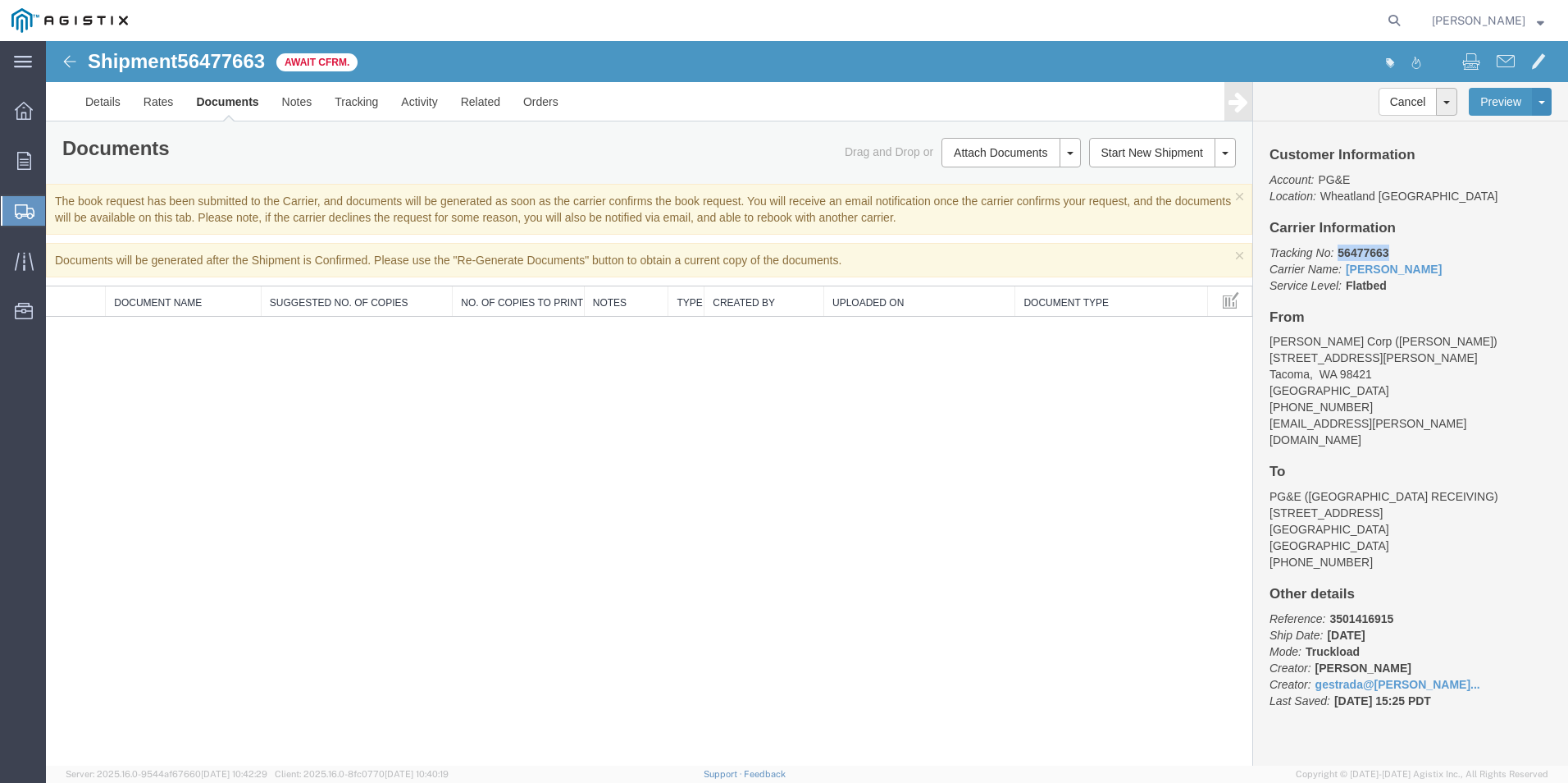
drag, startPoint x: 1390, startPoint y: 253, endPoint x: 1340, endPoint y: 249, distance: 50.2
click at [1336, 249] on p "Tracking No: 56477663 Carrier Name: [PERSON_NAME] [PERSON_NAME] Service Level: …" at bounding box center [1410, 269] width 282 height 49
drag, startPoint x: 1340, startPoint y: 249, endPoint x: 1356, endPoint y: 255, distance: 17.1
copy b "56477663"
click at [1117, 572] on div "Shipment 56477663 0 of 0 Await Cfrm. Details Rates Documents Notes Tracking Act…" at bounding box center [807, 402] width 1522 height 724
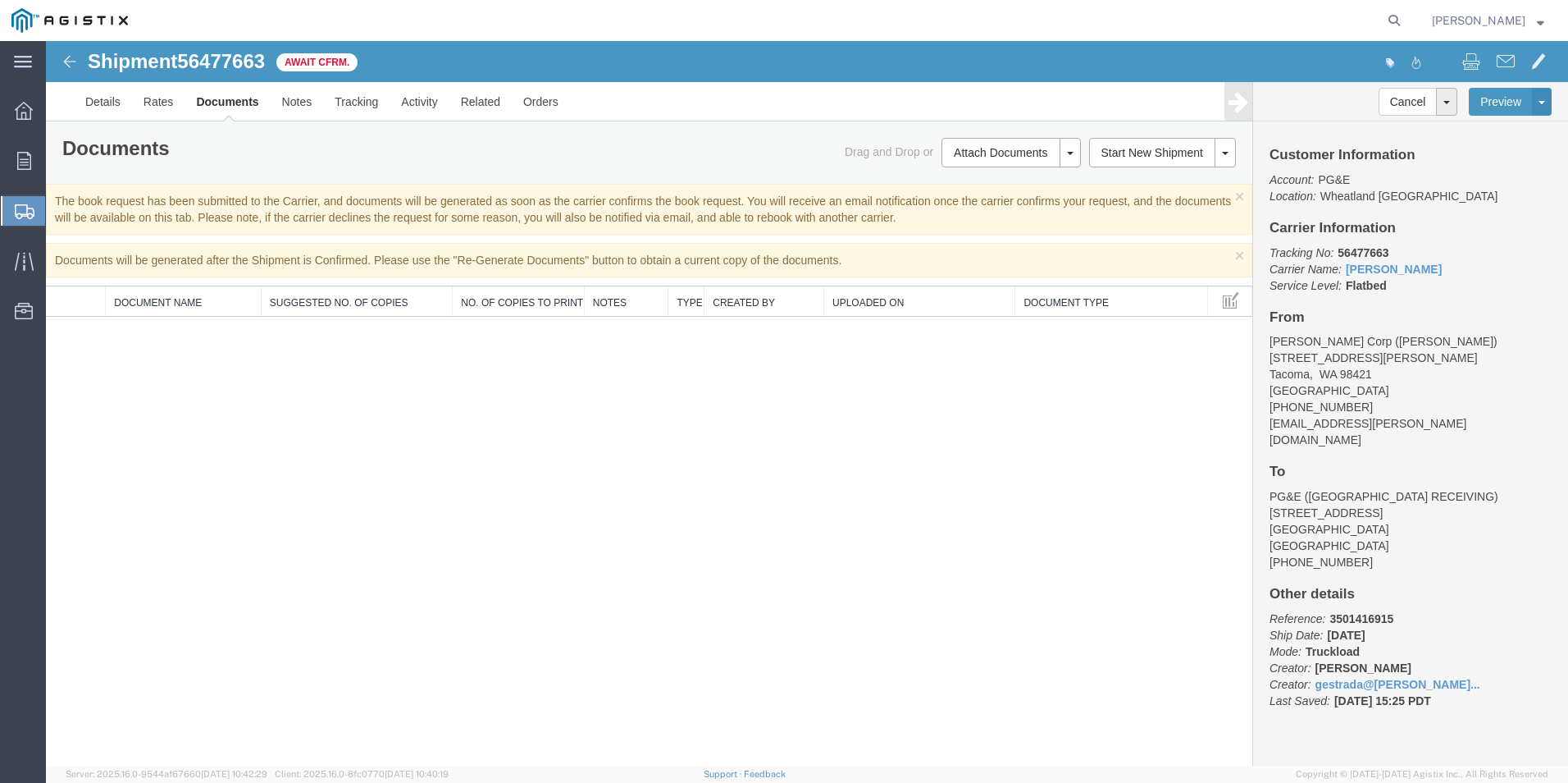
click at [1538, 21] on strong "button" at bounding box center [1541, 20] width 8 height 6
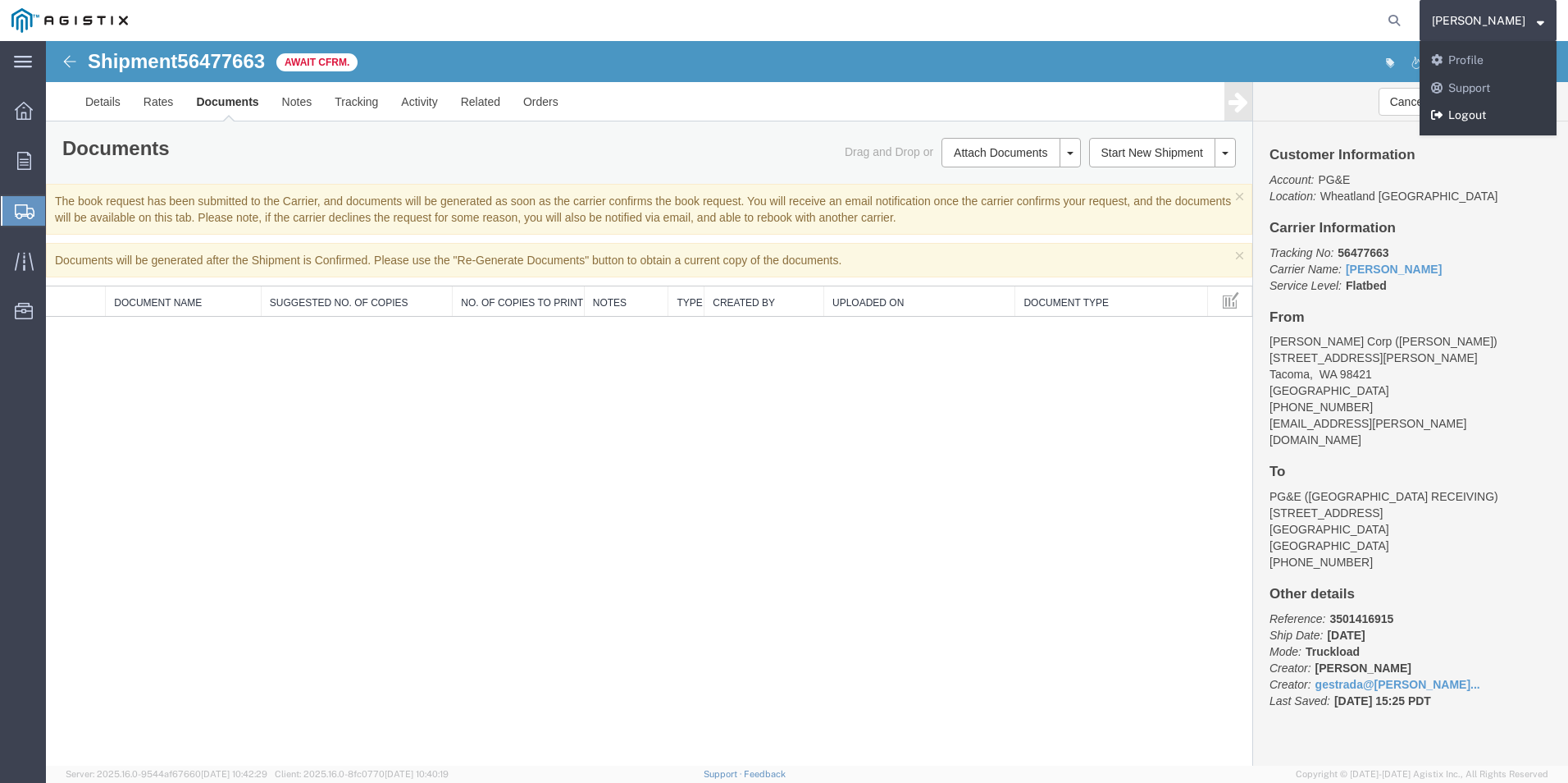
click at [1467, 115] on link "Logout" at bounding box center [1488, 116] width 137 height 28
